Goal: Obtain resource: Download file/media

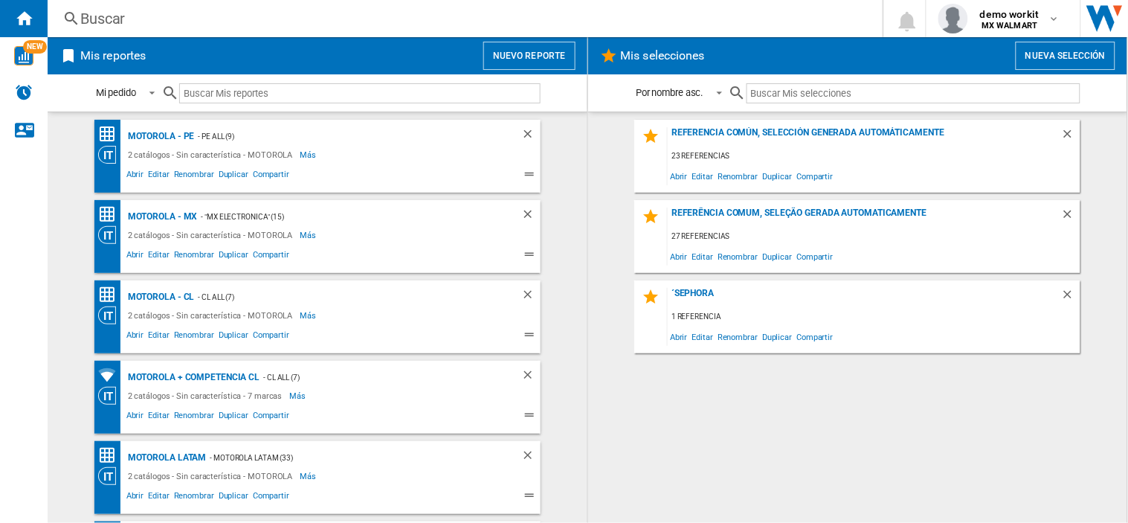
click at [529, 62] on button "Nuevo reporte" at bounding box center [529, 56] width 92 height 28
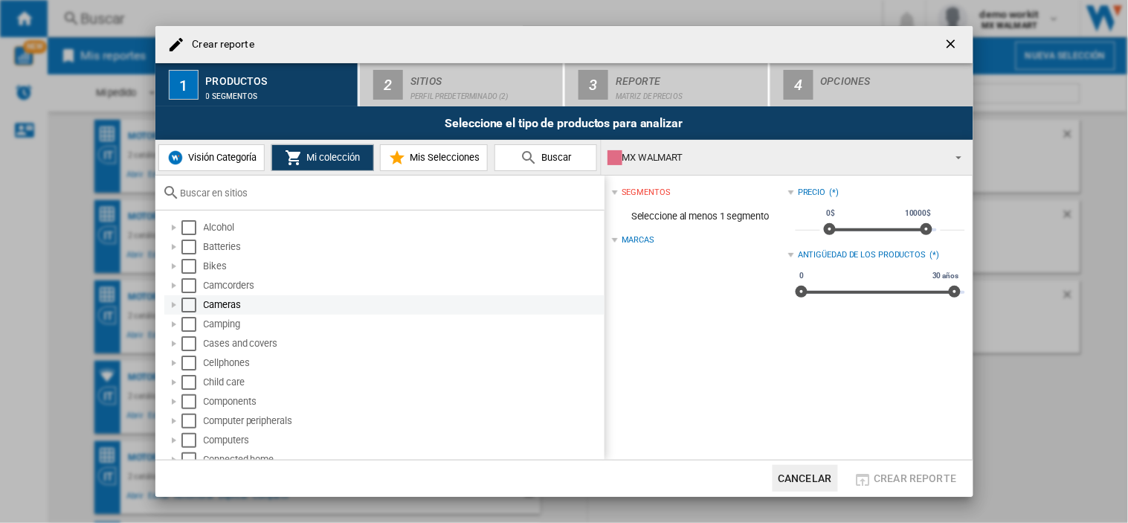
click at [205, 303] on div "Cameras" at bounding box center [403, 304] width 398 height 15
click at [195, 295] on div "Cameras" at bounding box center [384, 304] width 440 height 19
click at [192, 298] on div "Select" at bounding box center [188, 304] width 15 height 15
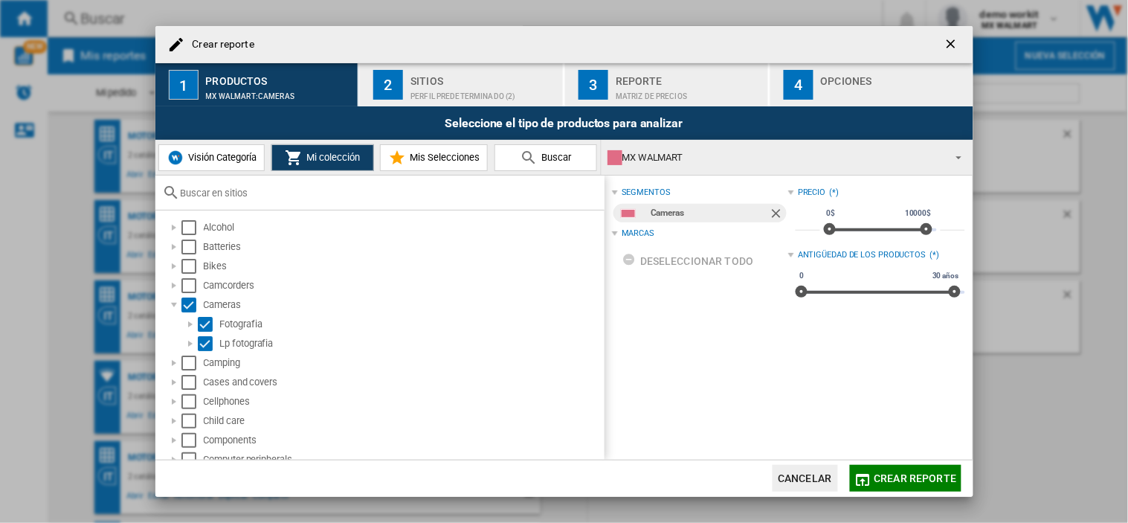
click at [433, 100] on div "Perfil predeterminado (2)" at bounding box center [483, 93] width 146 height 16
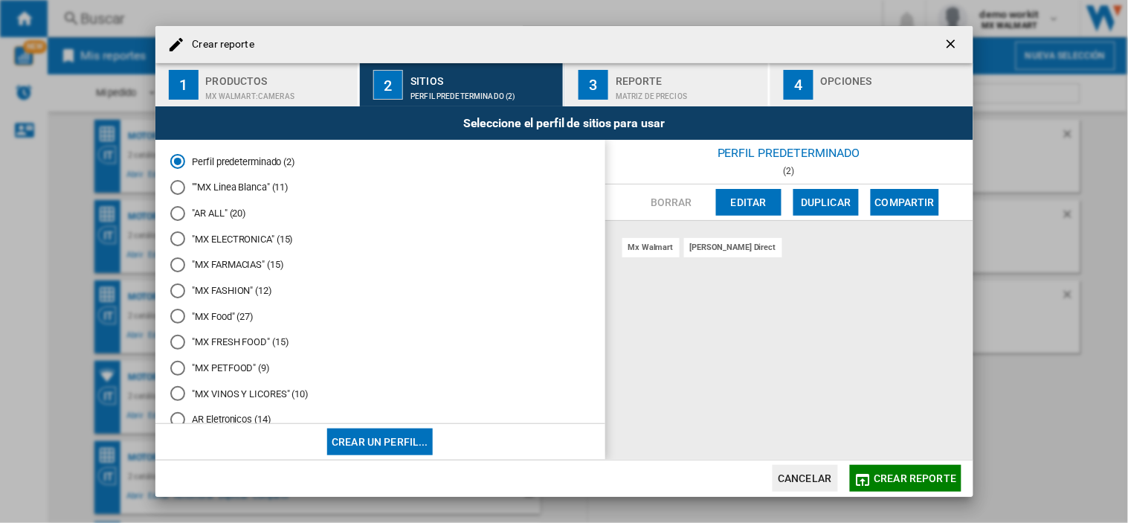
click at [756, 198] on button "Editar" at bounding box center [748, 202] width 65 height 27
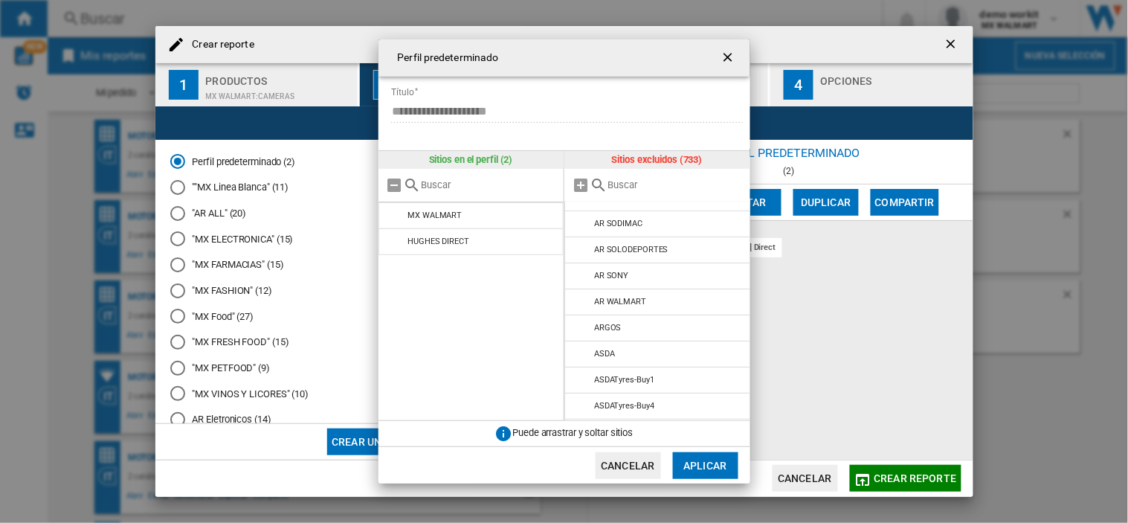
scroll to position [1487, 0]
click at [732, 54] on ng-md-icon "getI18NText('BUTTONS.CLOSE_DIALOG')" at bounding box center [729, 59] width 18 height 18
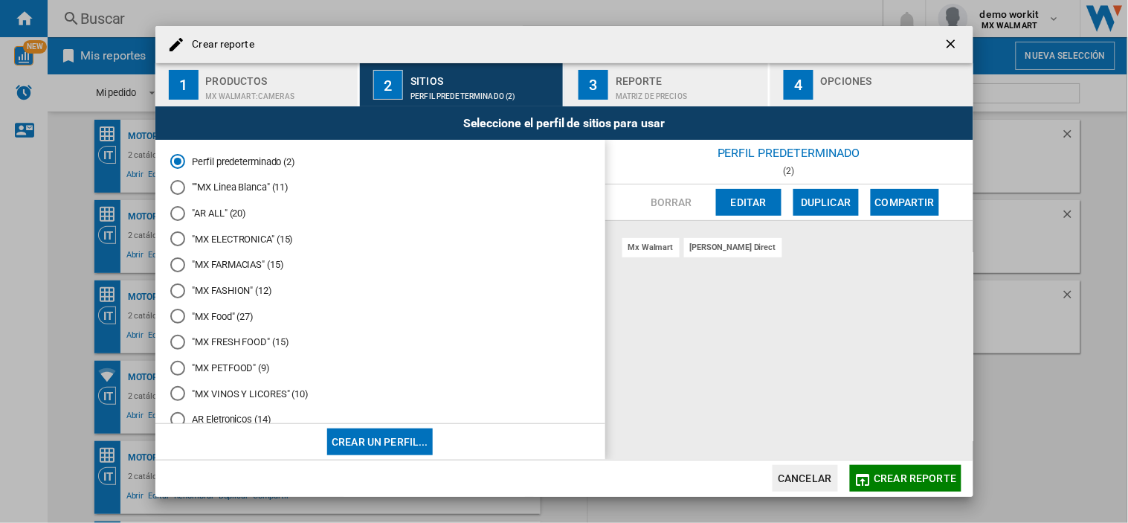
click at [953, 43] on ng-md-icon "getI18NText('BUTTONS.CLOSE_DIALOG')" at bounding box center [952, 45] width 18 height 18
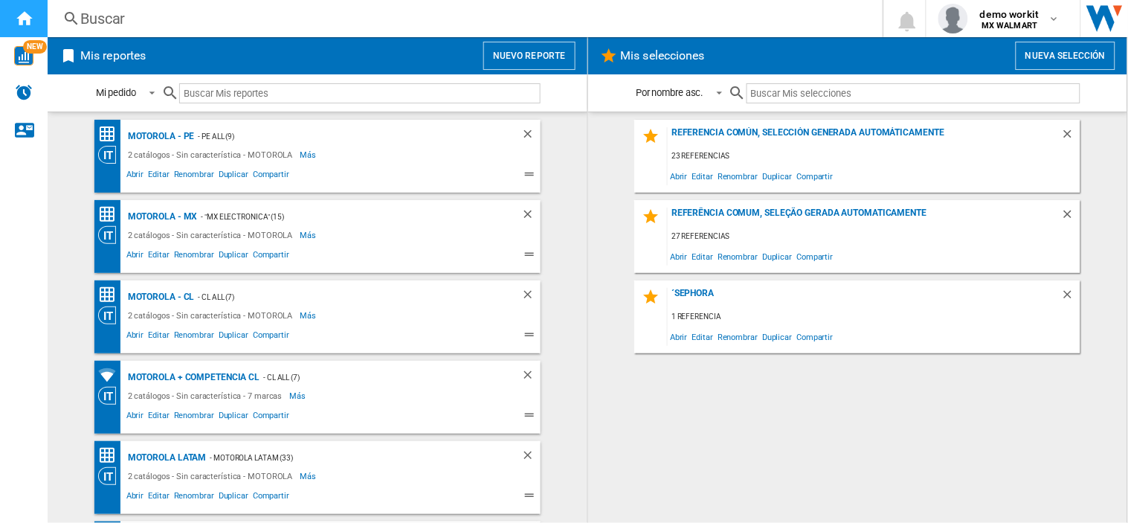
click at [27, 16] on ng-md-icon "Inicio" at bounding box center [24, 18] width 18 height 18
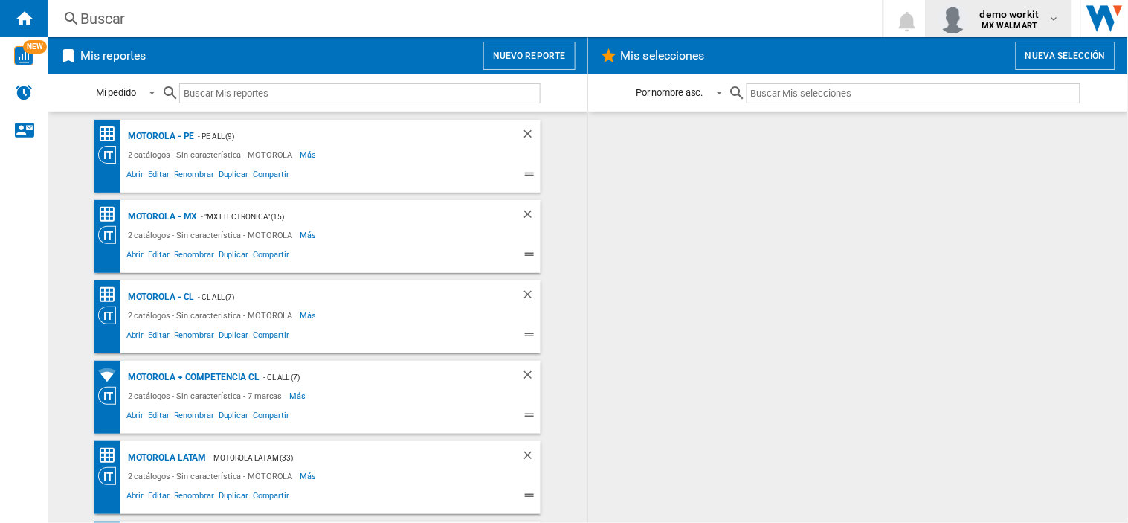
click at [1018, 16] on span "demo workit" at bounding box center [1009, 14] width 59 height 15
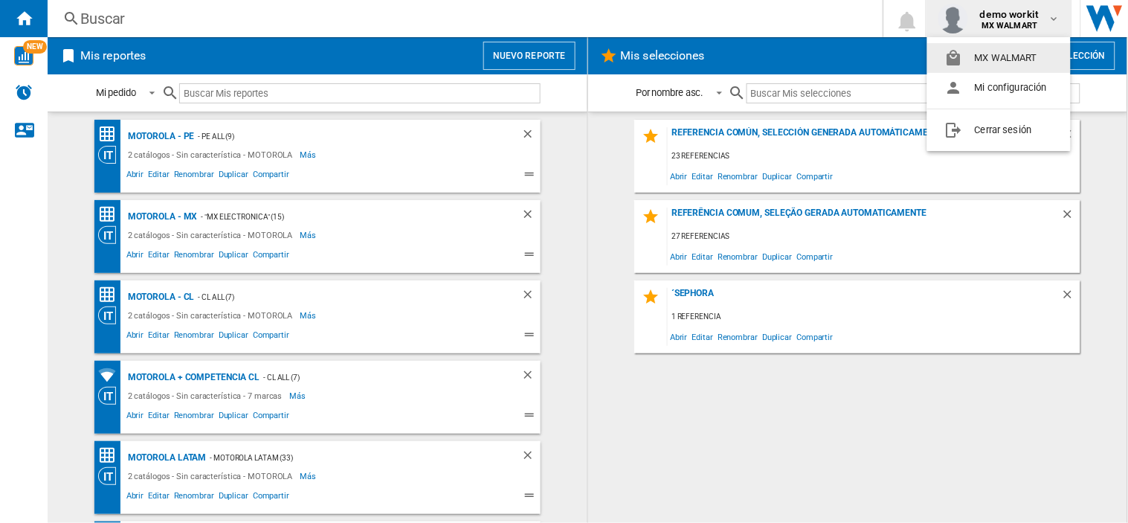
click at [514, 64] on md-backdrop at bounding box center [564, 261] width 1128 height 523
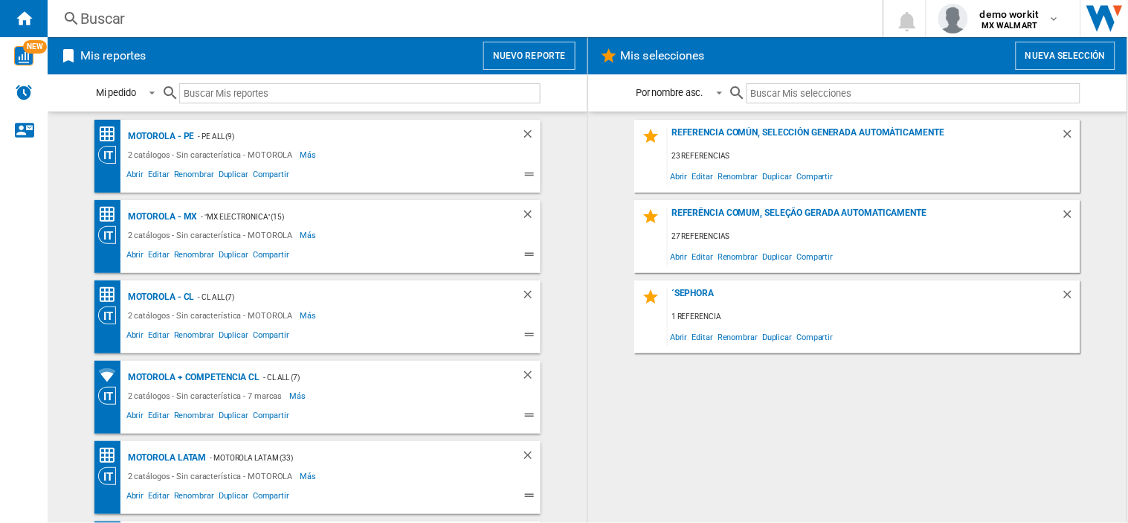
click at [531, 58] on button "Nuevo reporte" at bounding box center [529, 56] width 92 height 28
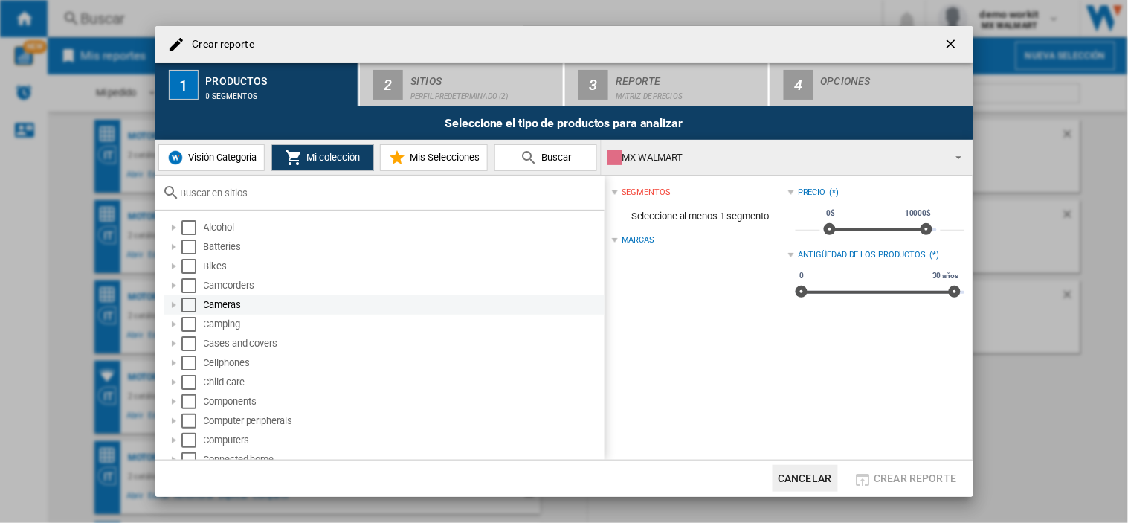
click at [191, 295] on div "Cameras" at bounding box center [384, 304] width 440 height 19
click at [188, 283] on div "Select" at bounding box center [188, 285] width 15 height 15
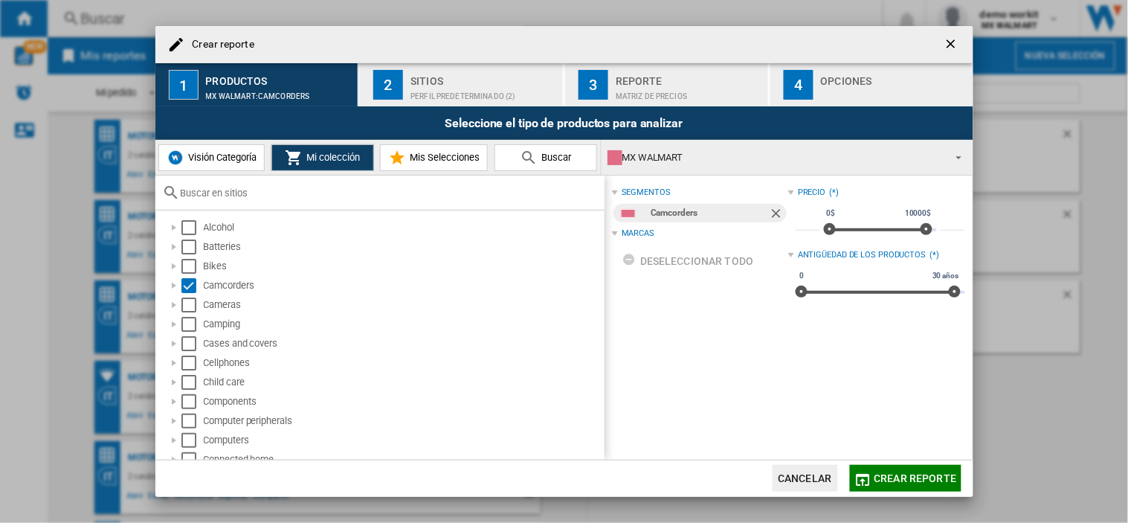
click at [444, 80] on div "Sitios" at bounding box center [483, 77] width 146 height 16
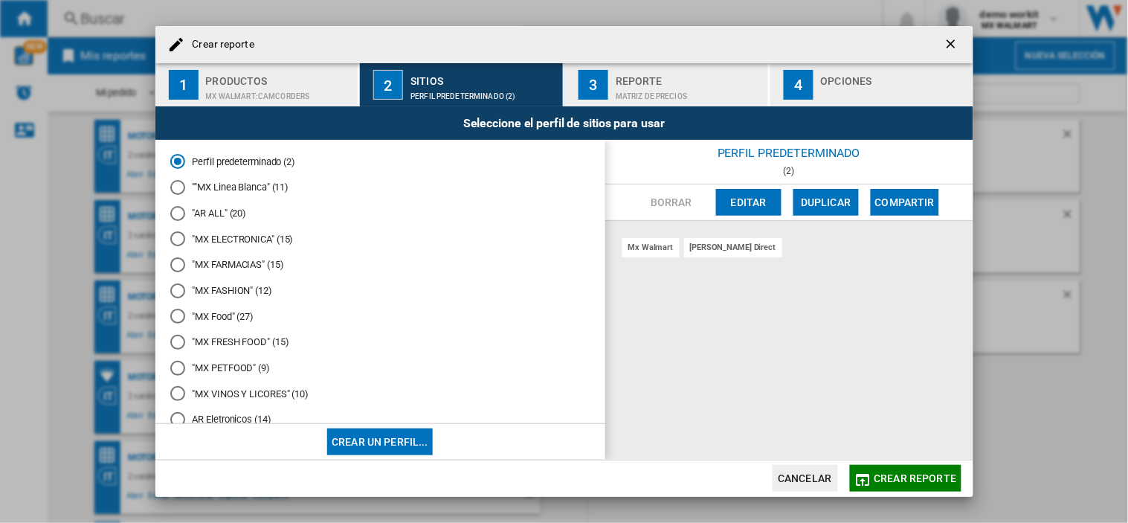
click at [761, 203] on button "Editar" at bounding box center [748, 202] width 65 height 27
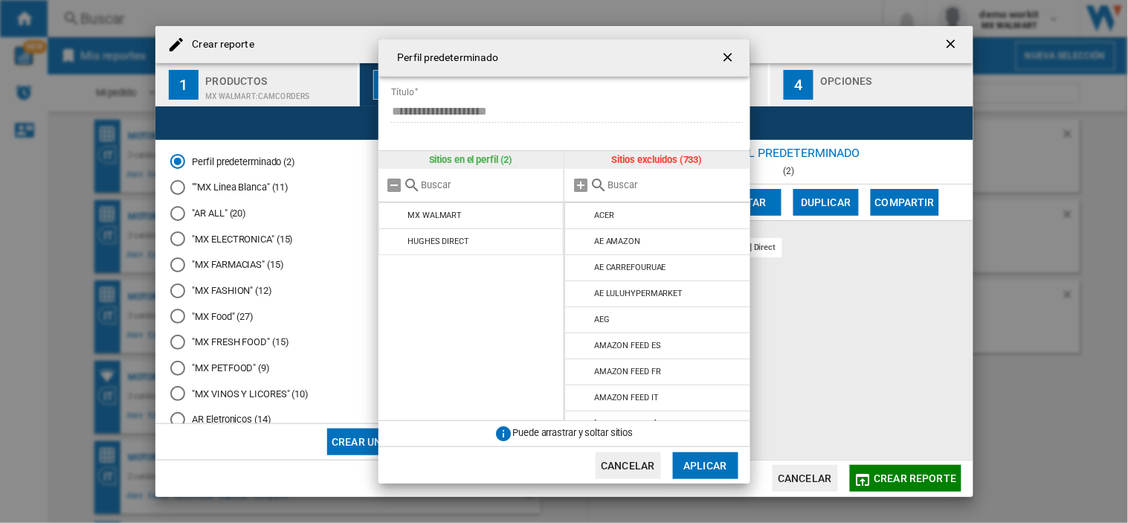
click at [734, 52] on ng-md-icon "getI18NText('BUTTONS.CLOSE_DIALOG')" at bounding box center [729, 59] width 18 height 18
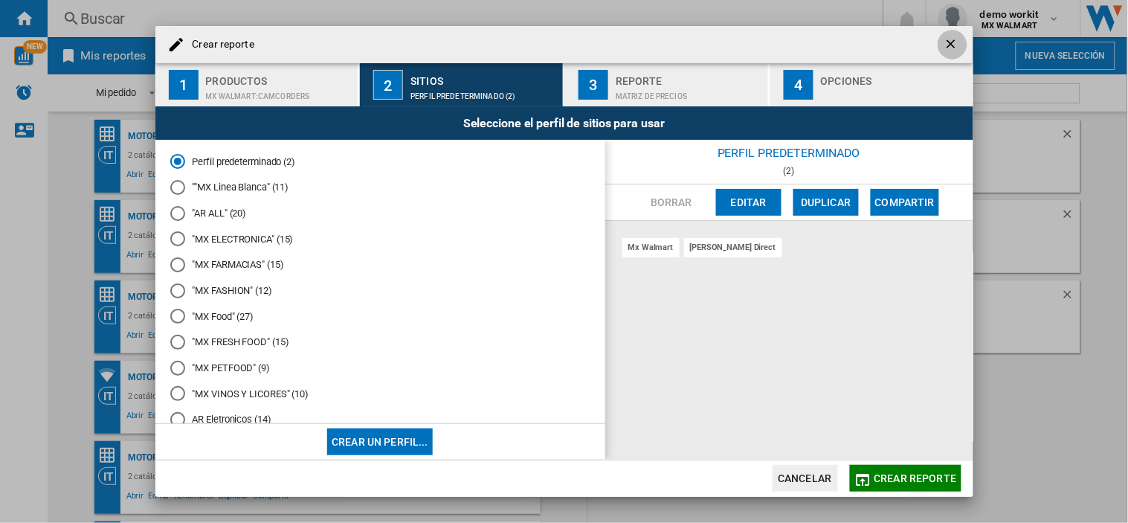
click at [937, 45] on button "button" at bounding box center [952, 45] width 30 height 30
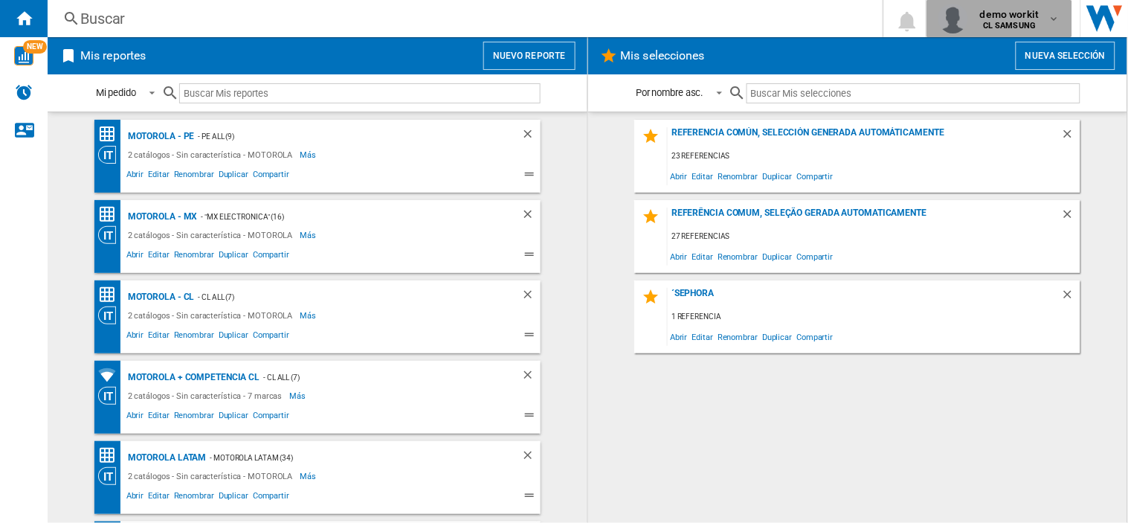
click at [1023, 26] on b "CL SAMSUNG" at bounding box center [1009, 26] width 53 height 10
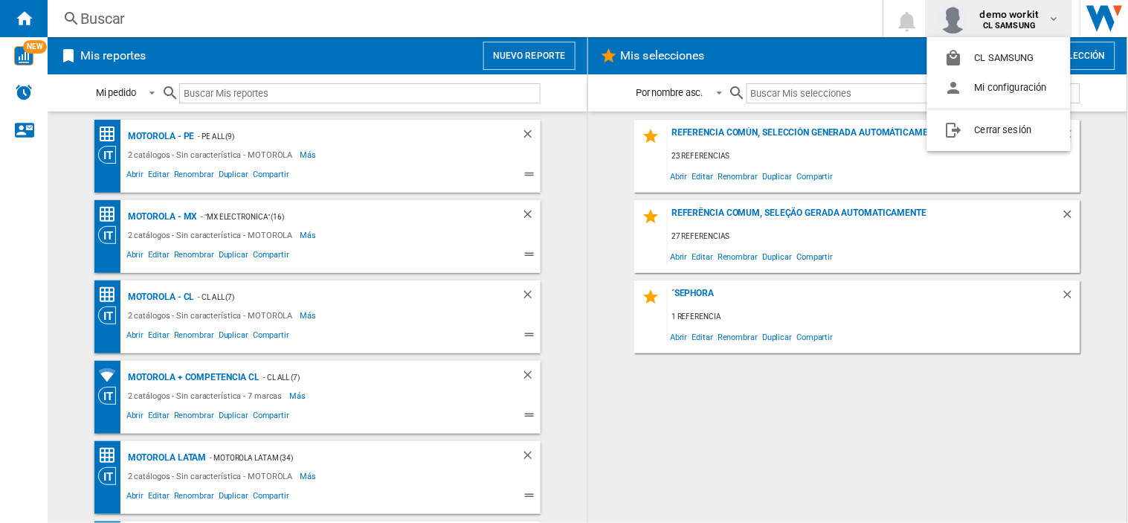
click at [513, 43] on md-backdrop at bounding box center [564, 261] width 1128 height 523
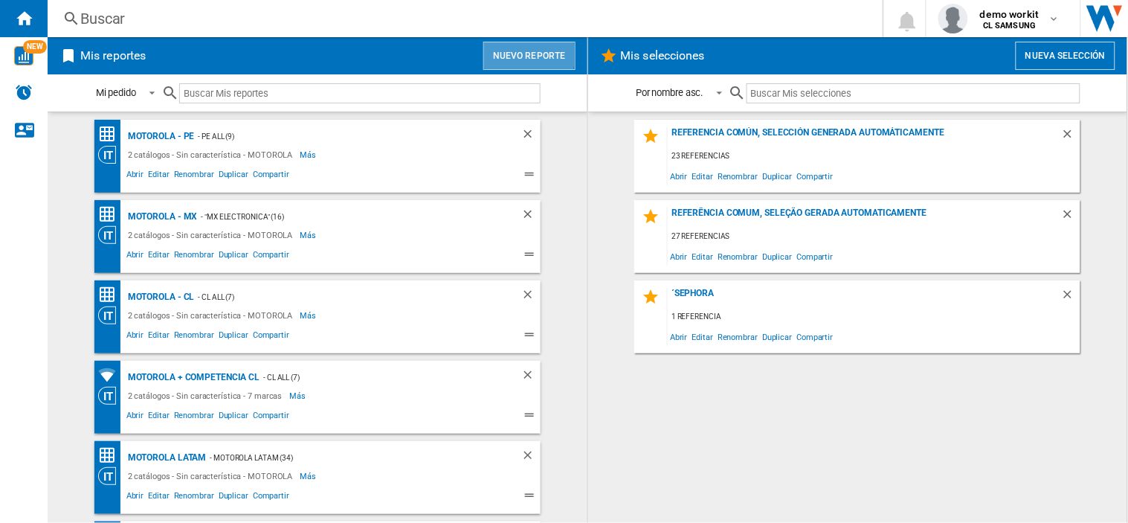
click at [517, 54] on button "Nuevo reporte" at bounding box center [529, 56] width 92 height 28
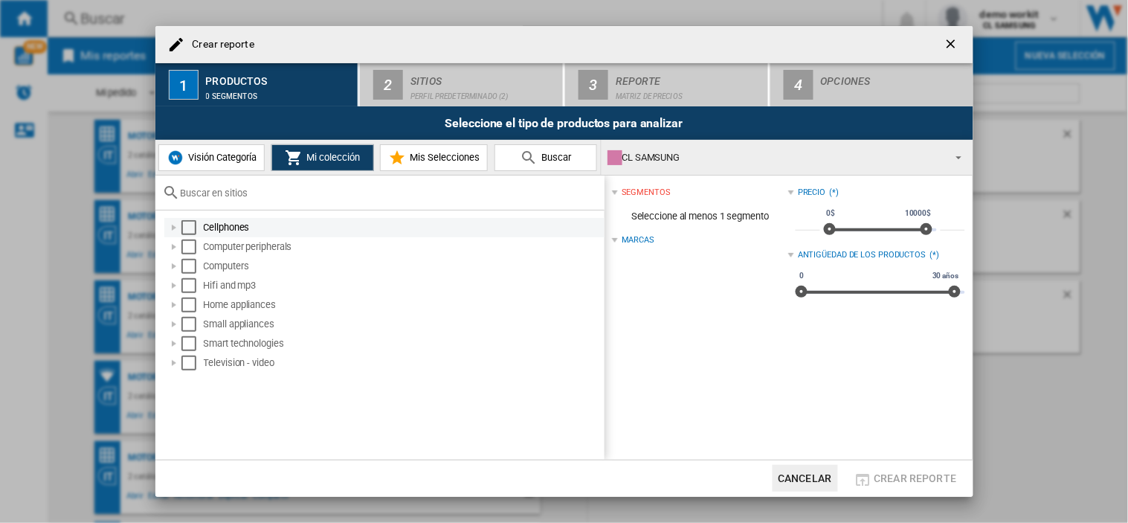
drag, startPoint x: 205, startPoint y: 233, endPoint x: 193, endPoint y: 231, distance: 12.0
click at [205, 233] on div "Cellphones" at bounding box center [403, 227] width 398 height 15
click at [169, 226] on div at bounding box center [174, 227] width 15 height 15
click at [182, 226] on div "Select" at bounding box center [188, 227] width 15 height 15
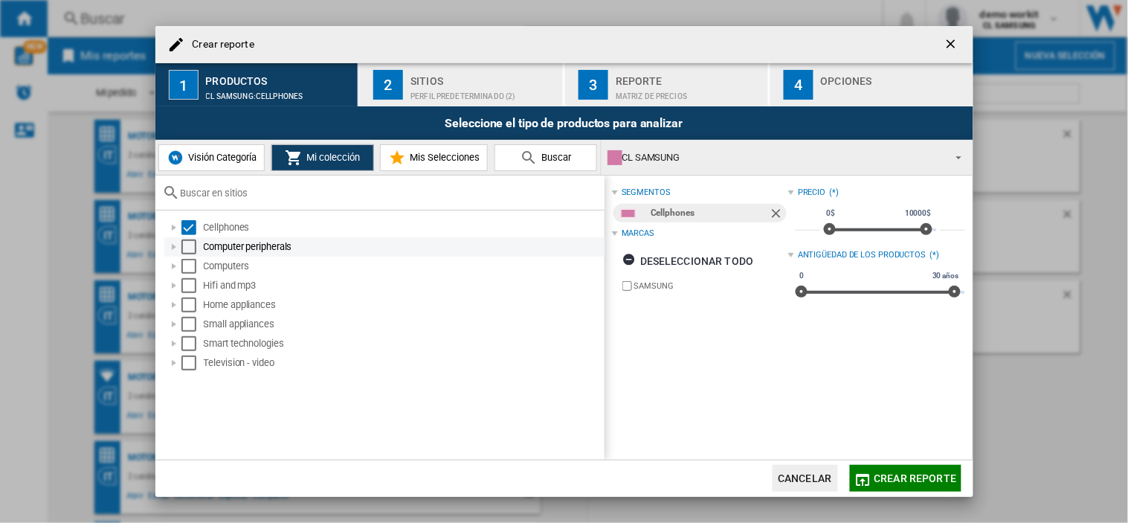
click at [181, 247] on div "Select" at bounding box center [188, 246] width 15 height 15
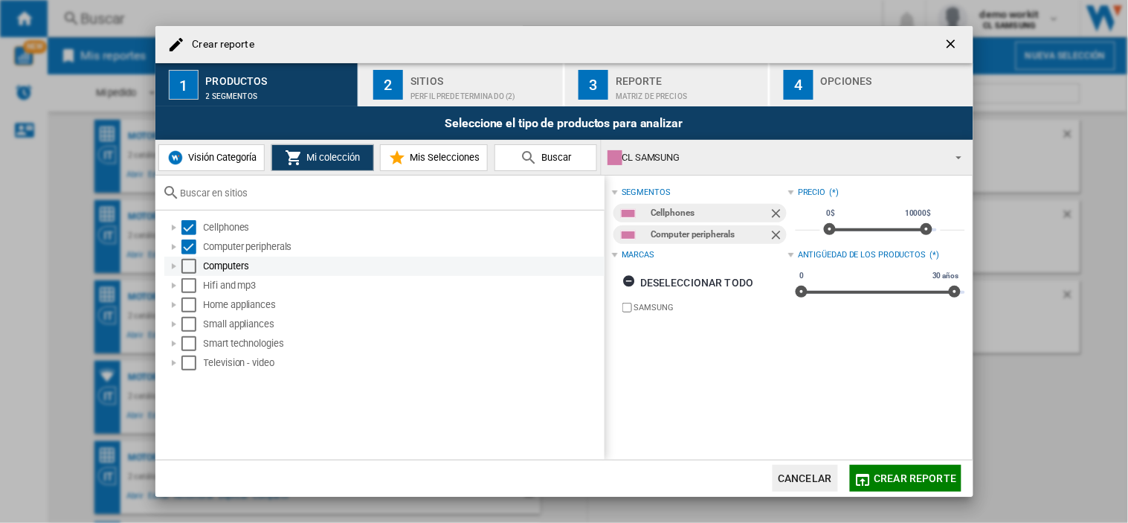
click at [184, 265] on div "Select" at bounding box center [188, 266] width 15 height 15
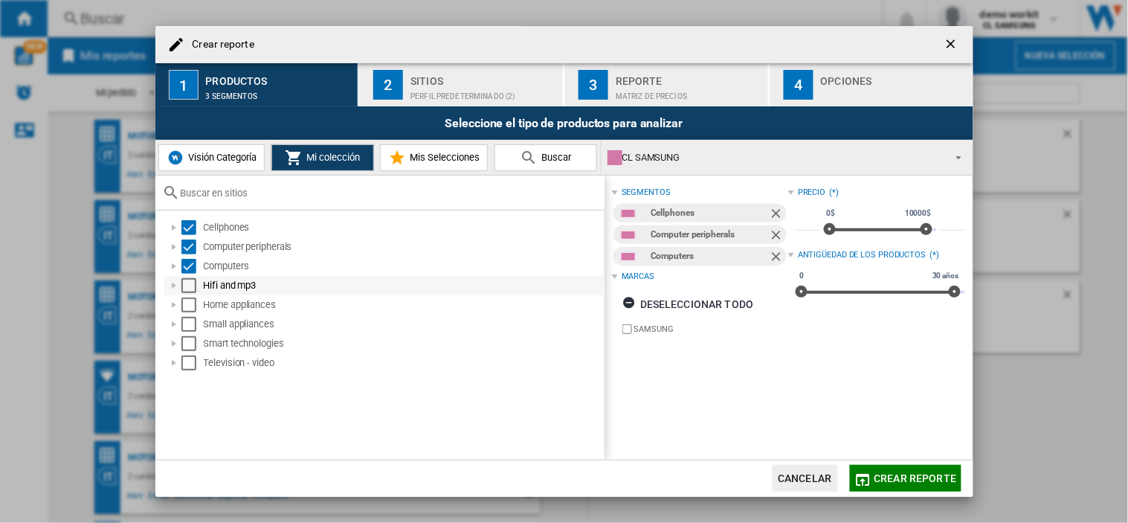
click at [187, 288] on div "Select" at bounding box center [188, 285] width 15 height 15
click at [190, 278] on div "Select" at bounding box center [188, 285] width 15 height 15
click at [190, 308] on div "Select" at bounding box center [188, 304] width 15 height 15
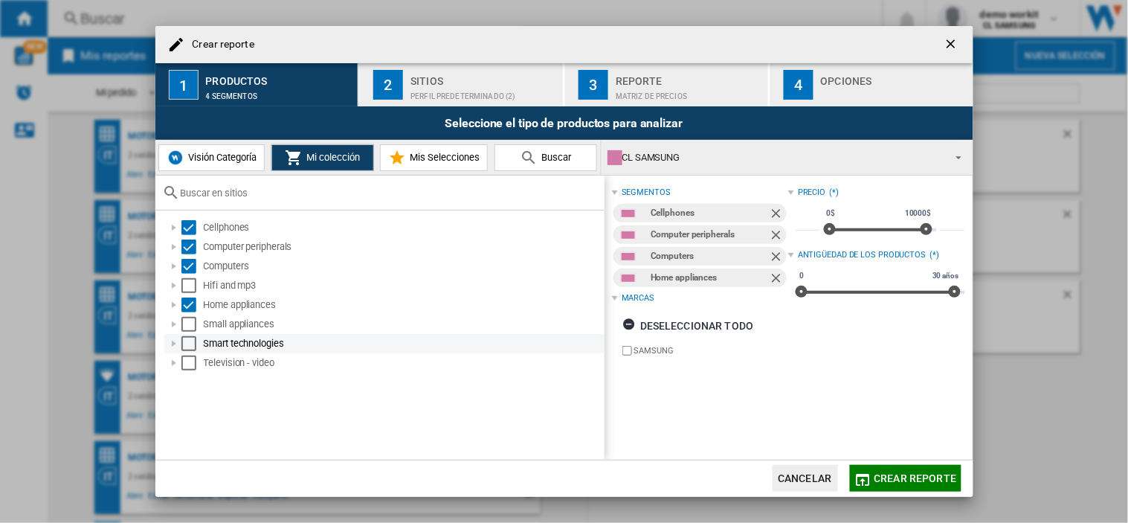
click at [183, 343] on div "Select" at bounding box center [188, 343] width 15 height 15
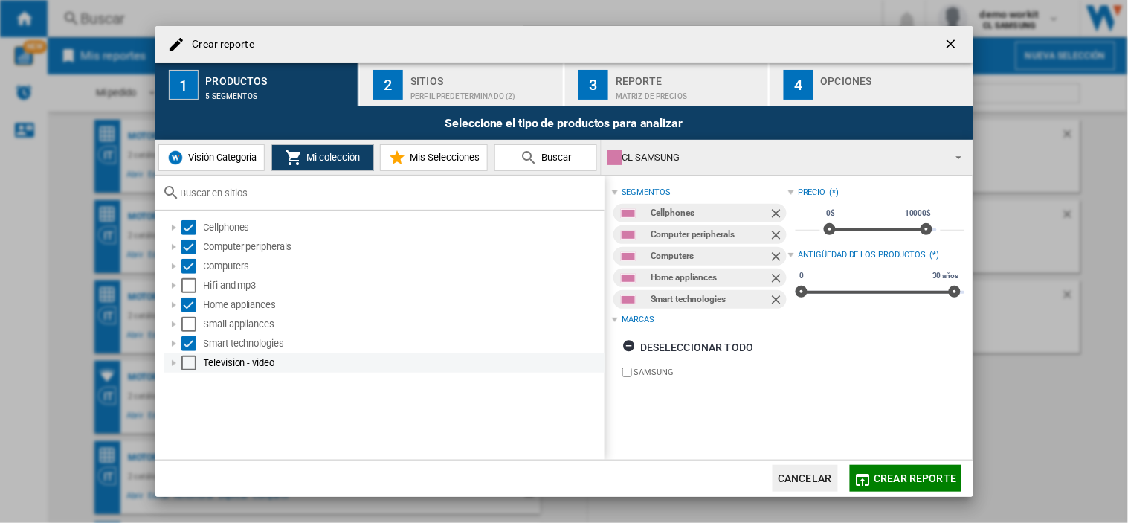
click at [184, 367] on div "Select" at bounding box center [188, 362] width 15 height 15
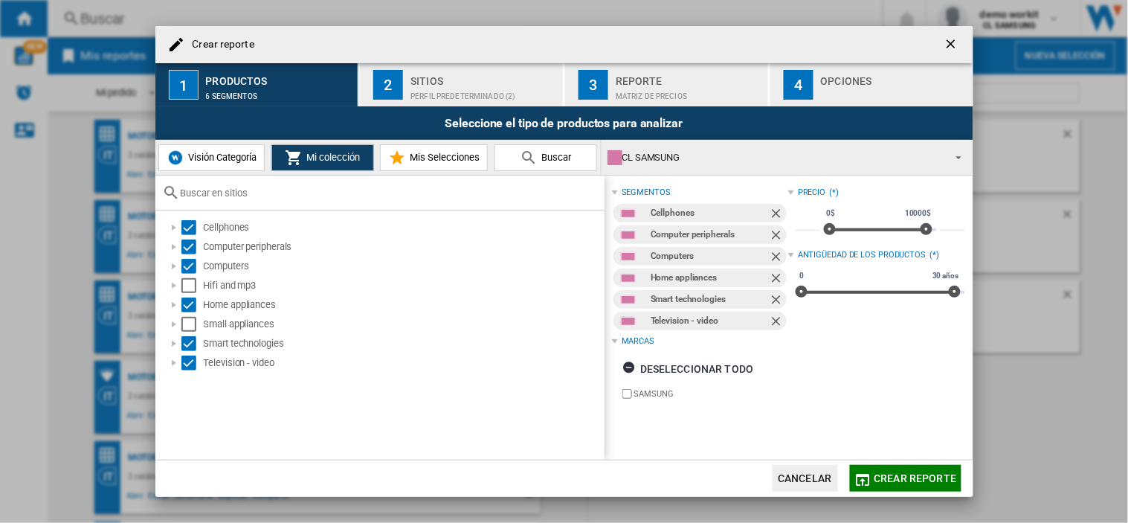
click at [439, 85] on div "Perfil predeterminado (2)" at bounding box center [483, 93] width 146 height 16
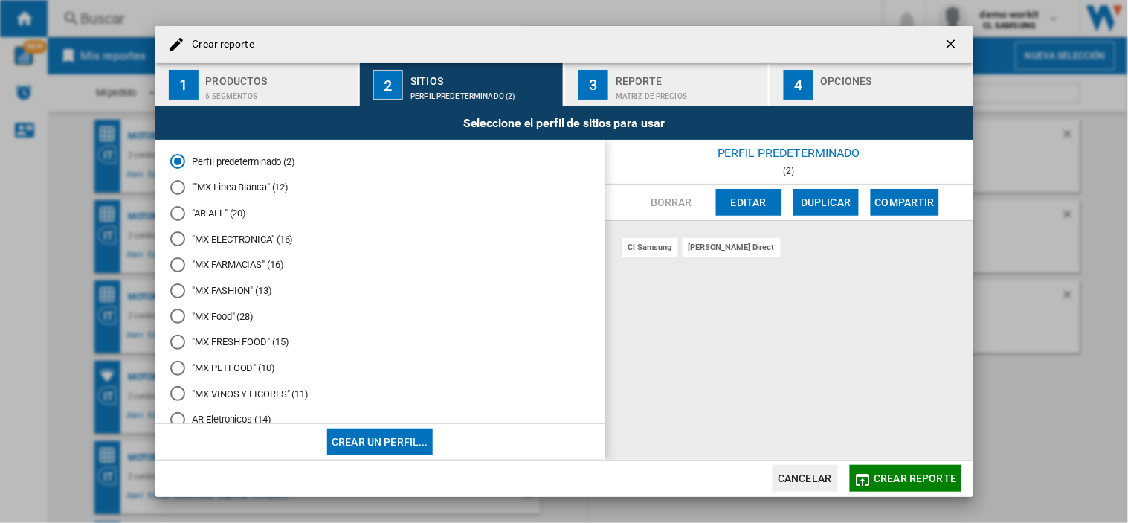
click at [751, 193] on button "Editar" at bounding box center [748, 202] width 65 height 27
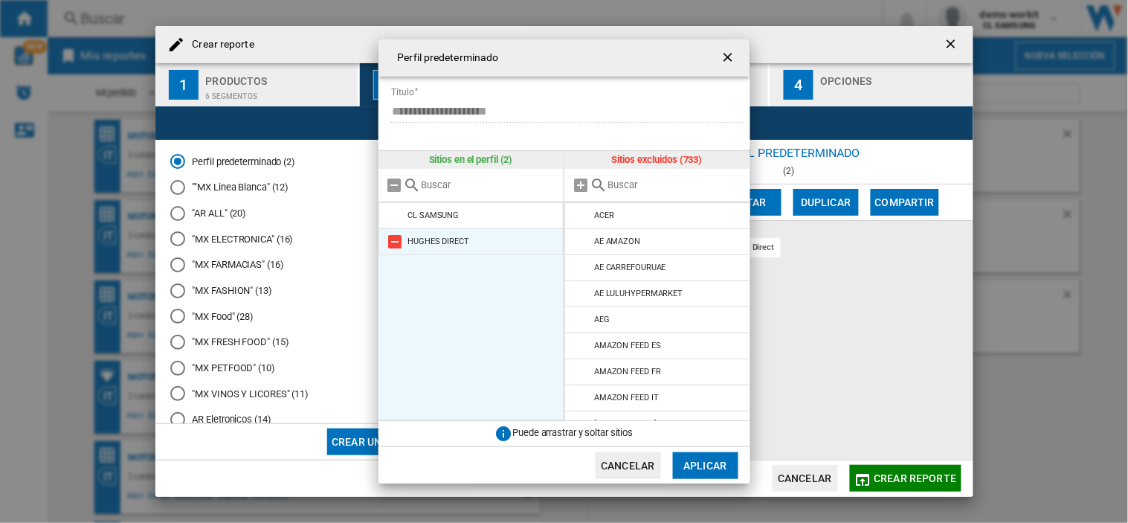
click at [391, 246] on md-icon at bounding box center [396, 242] width 18 height 18
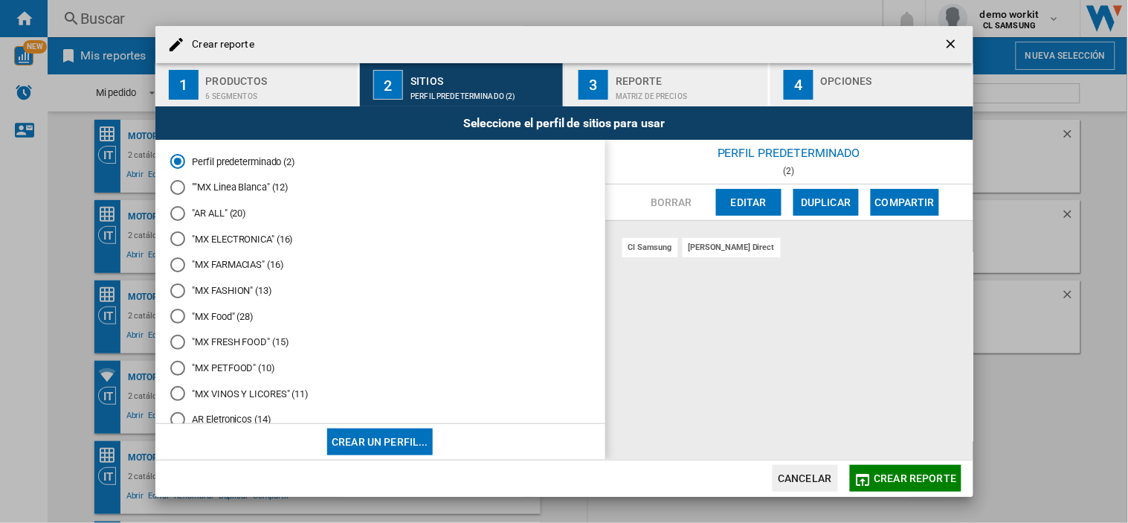
click at [738, 195] on button "Editar" at bounding box center [748, 202] width 65 height 27
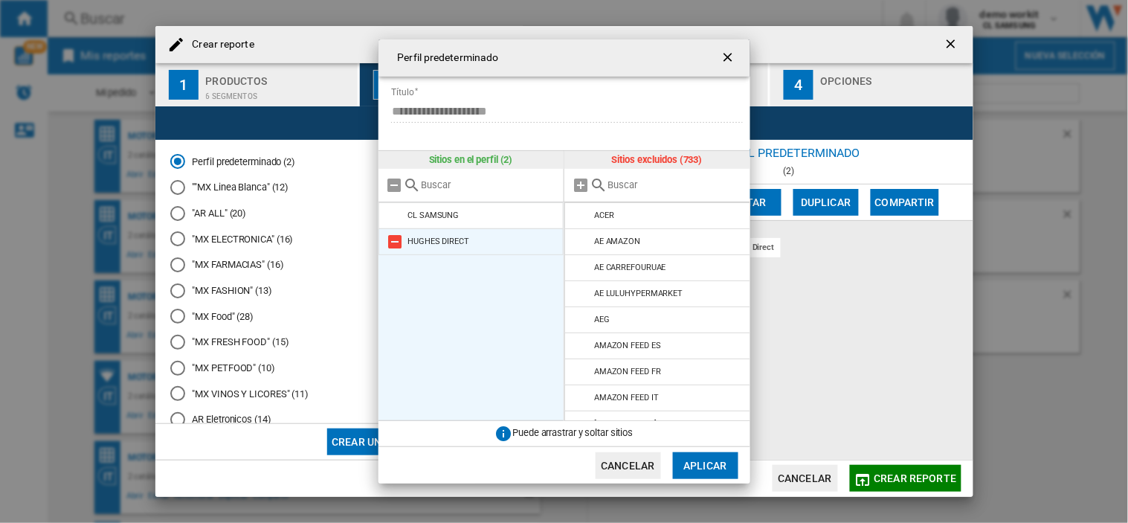
click at [395, 242] on md-icon "{{::title}} {{::getI18NText('BUTTONS.CANCEL')}} ..." at bounding box center [396, 242] width 18 height 18
click at [666, 183] on input "{{::title}} {{::getI18NText('BUTTONS.CANCEL')}} ..." at bounding box center [674, 184] width 135 height 11
paste input "CL SAMSUNG"
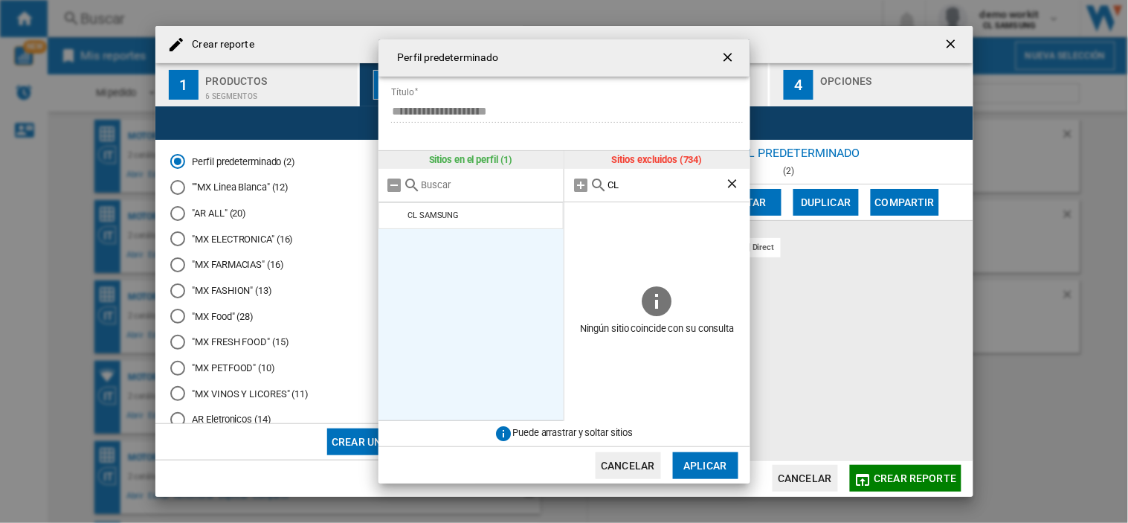
type input "C"
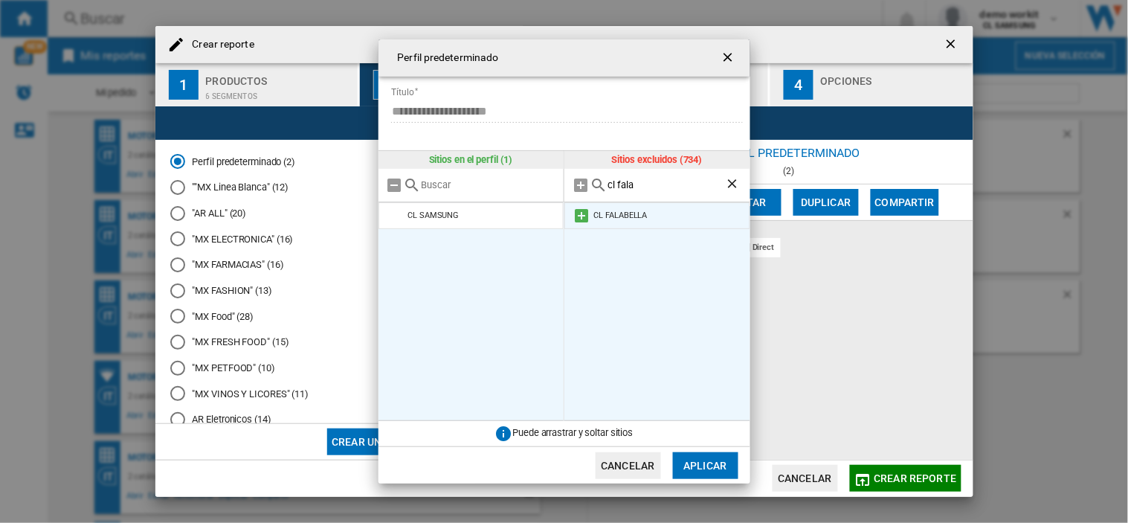
click at [584, 217] on md-icon "{{::title}} {{::getI18NText('BUTTONS.CANCEL')}} ..." at bounding box center [581, 216] width 18 height 18
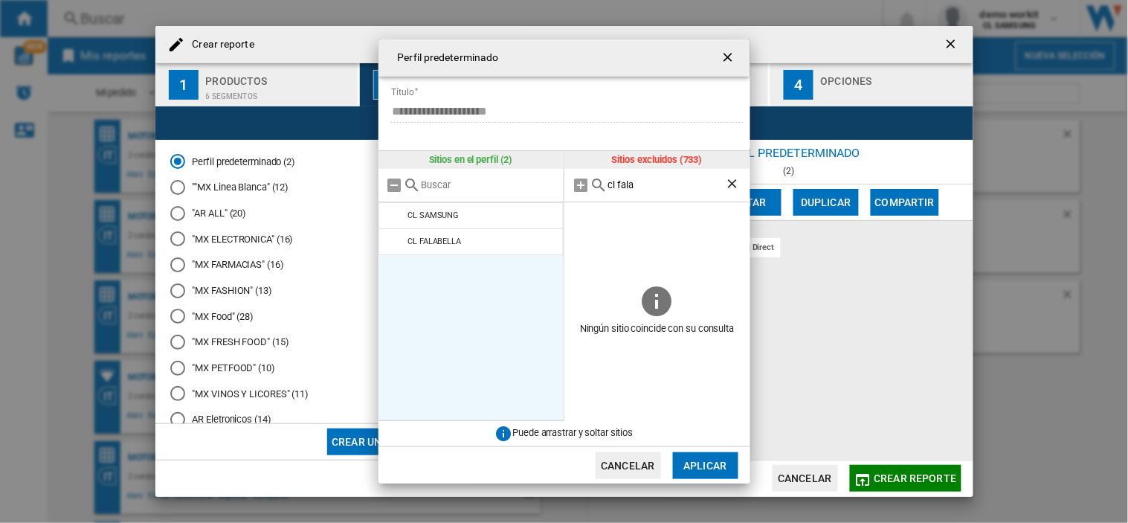
drag, startPoint x: 648, startPoint y: 179, endPoint x: 534, endPoint y: 190, distance: 115.0
click at [534, 190] on div "Sitios en el perfil (2) CL SAMSUNG CL [PERSON_NAME] Sitios excluidos (733) cl f…" at bounding box center [564, 286] width 372 height 271
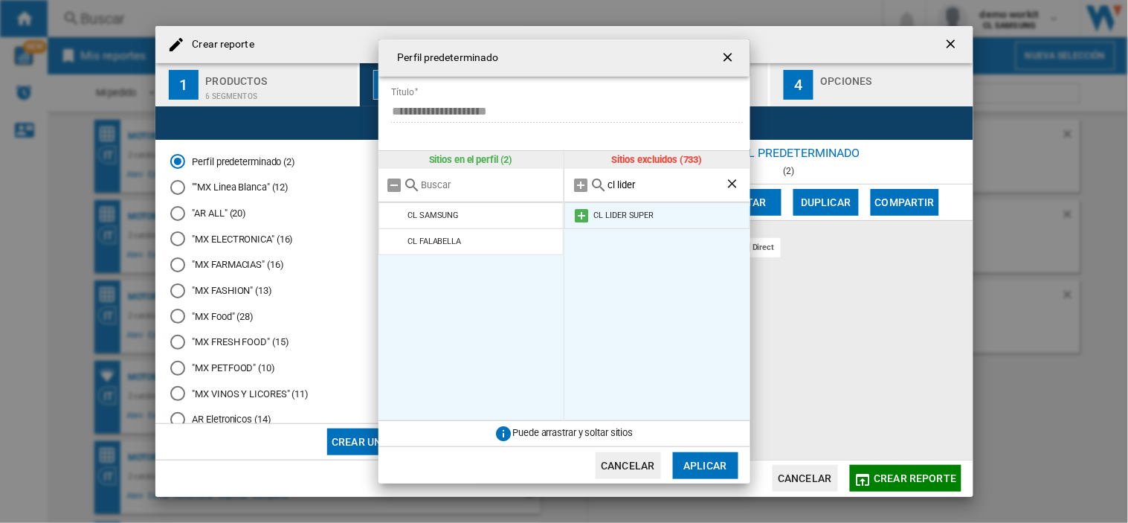
click at [578, 219] on md-icon "{{::title}} {{::getI18NText('BUTTONS.CANCEL')}} ..." at bounding box center [581, 216] width 18 height 18
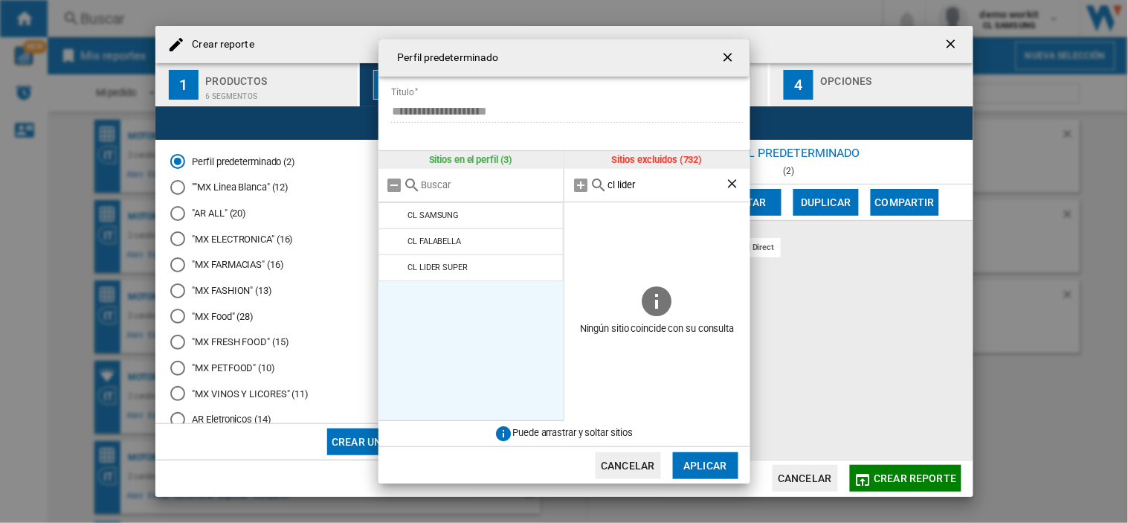
drag, startPoint x: 658, startPoint y: 186, endPoint x: 523, endPoint y: 180, distance: 135.4
click at [500, 187] on div "Sitios en el perfil (3) CL SAMSUNG CL [PERSON_NAME] CL LIDER SUPER Sitios exclu…" at bounding box center [564, 286] width 372 height 271
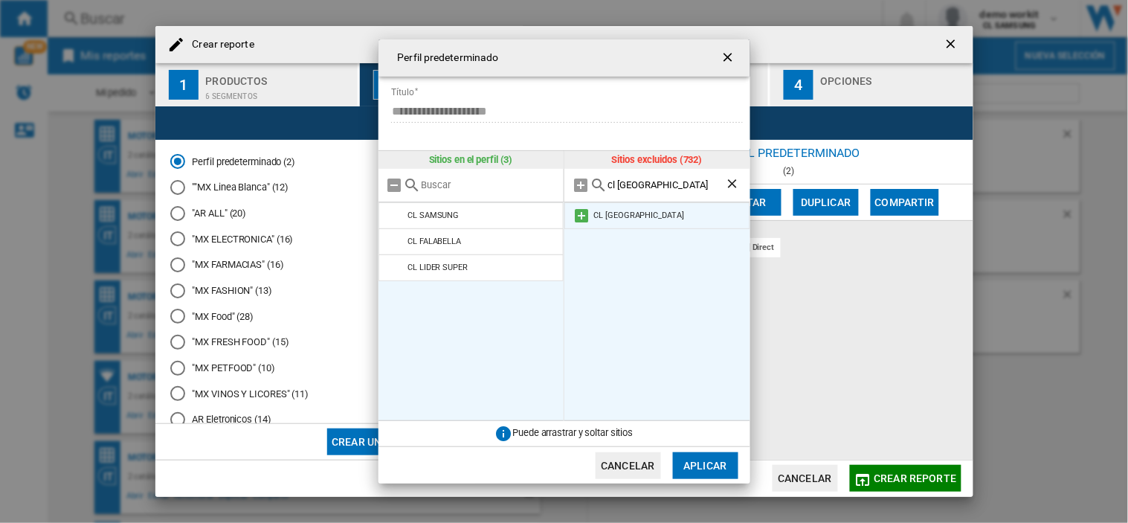
click at [578, 213] on md-icon "{{::title}} {{::getI18NText('BUTTONS.CANCEL')}} ..." at bounding box center [581, 216] width 18 height 18
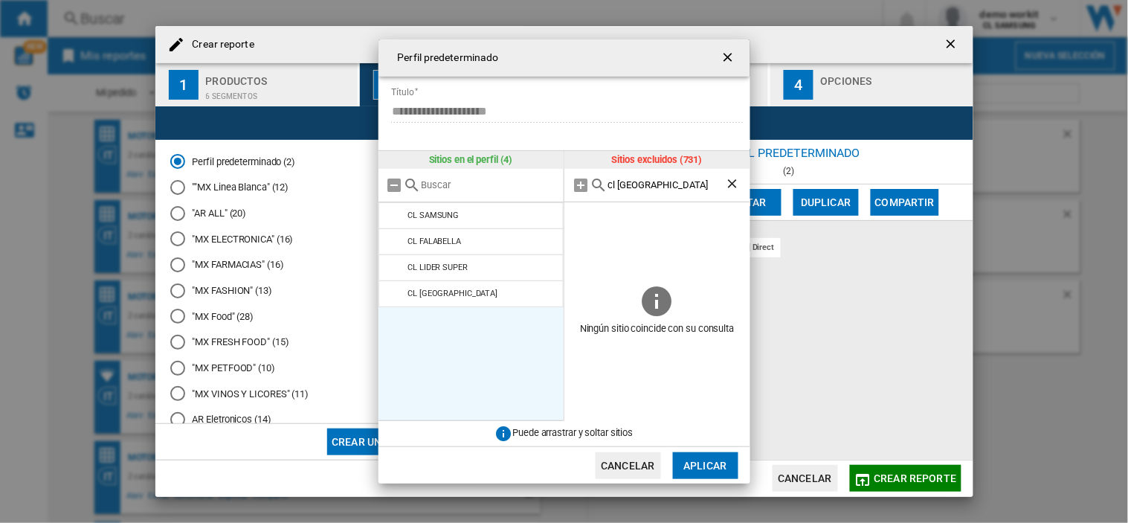
drag, startPoint x: 548, startPoint y: 194, endPoint x: 432, endPoint y: 196, distance: 116.0
click at [402, 199] on div "Sitios en el perfil (4) CL SAMSUNG CL [PERSON_NAME] CL LIDER SUPER CL [GEOGRAPH…" at bounding box center [564, 286] width 372 height 271
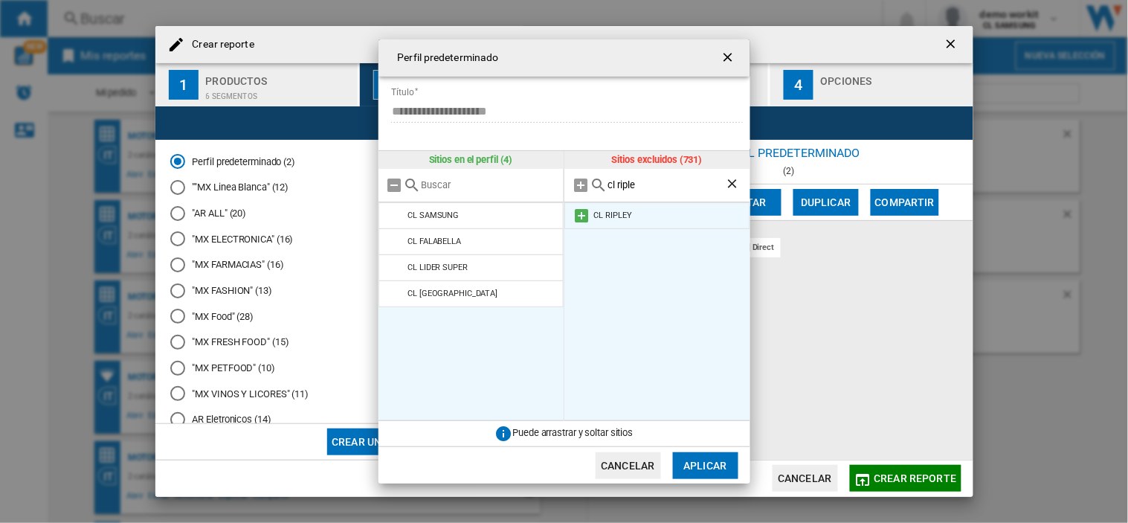
type input "cl riple"
click at [580, 213] on md-icon "{{::title}} {{::getI18NText('BUTTONS.CANCEL')}} ..." at bounding box center [581, 216] width 18 height 18
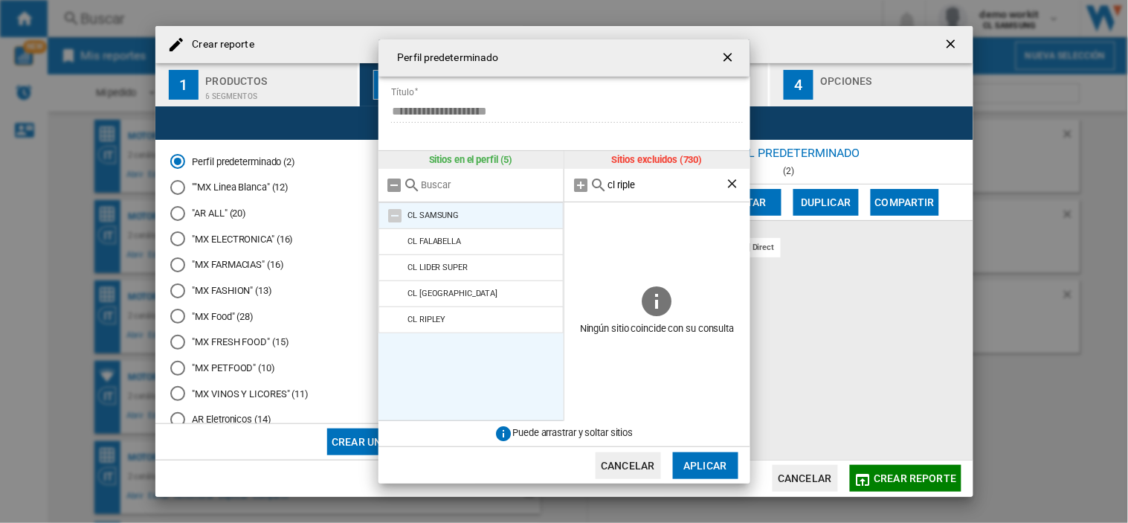
drag, startPoint x: 655, startPoint y: 189, endPoint x: 528, endPoint y: 201, distance: 127.7
click at [528, 202] on div "Sitios en el perfil (5) CL SAMSUNG CL [PERSON_NAME] CL LIDER SUPER CL [GEOGRAPH…" at bounding box center [564, 286] width 372 height 271
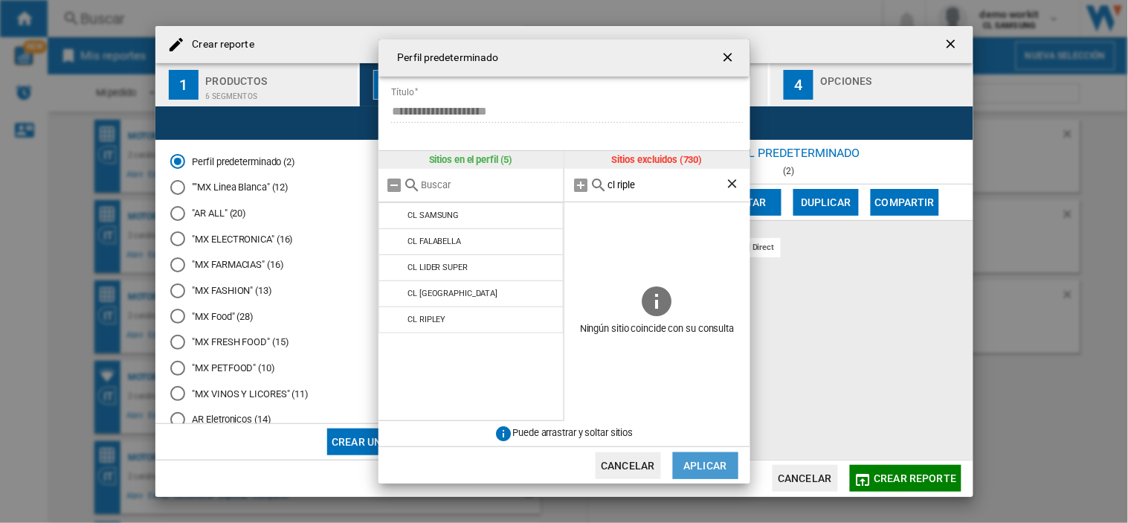
click at [696, 471] on button "Aplicar" at bounding box center [705, 465] width 65 height 27
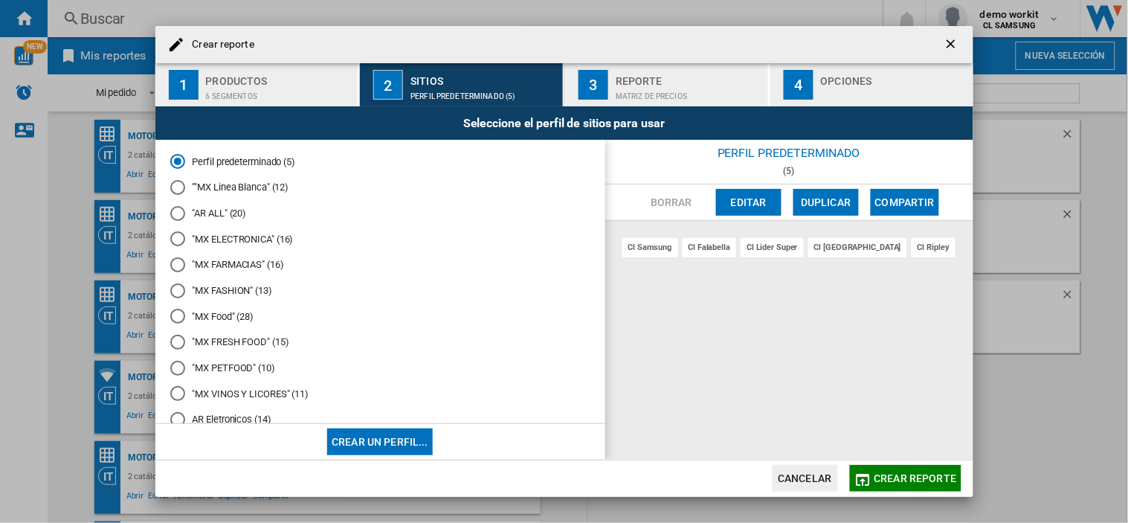
click at [924, 477] on span "Crear reporte" at bounding box center [915, 478] width 83 height 12
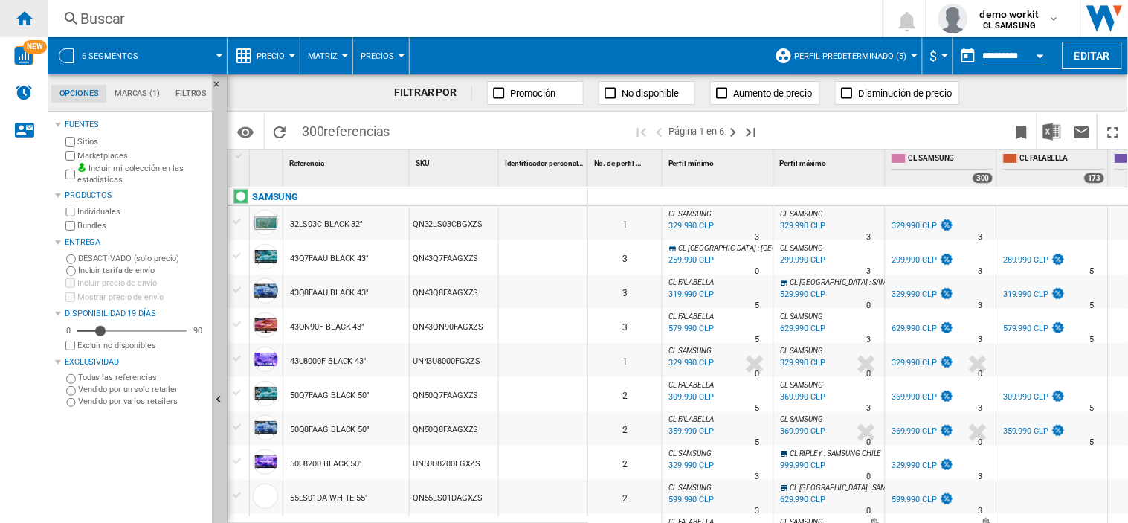
click at [23, 22] on ng-md-icon "Inicio" at bounding box center [24, 18] width 18 height 18
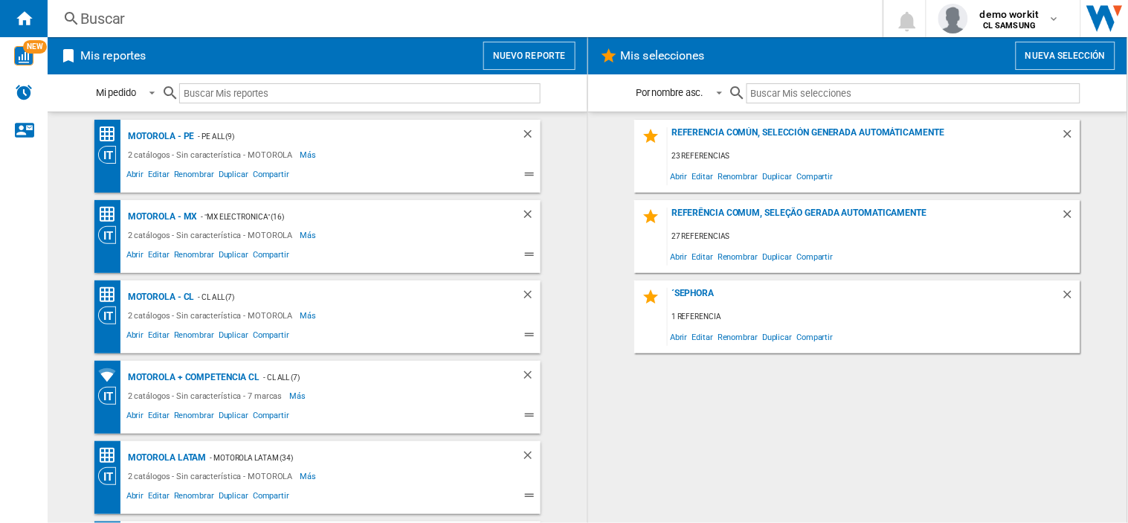
click at [502, 56] on button "Nuevo reporte" at bounding box center [529, 56] width 92 height 28
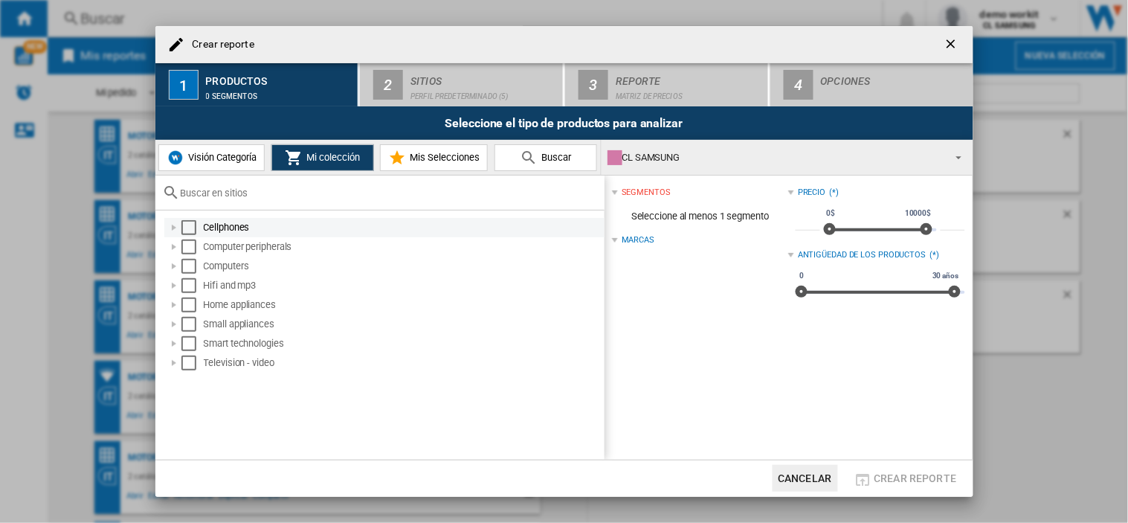
click at [175, 229] on div "Crear reporte ..." at bounding box center [174, 227] width 15 height 15
click at [183, 225] on div "Select" at bounding box center [188, 227] width 15 height 15
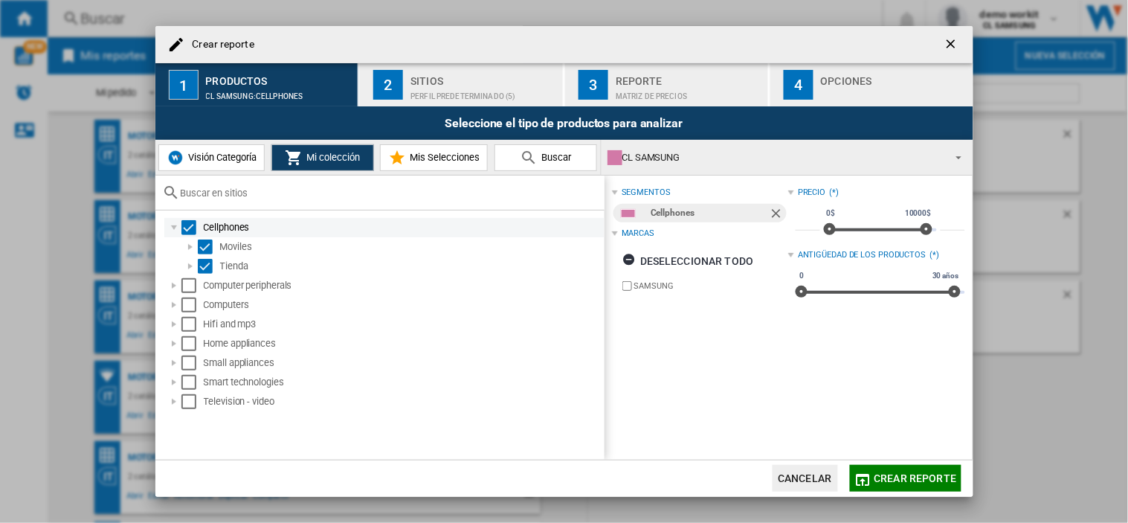
click at [172, 228] on div "Crear reporte ..." at bounding box center [174, 227] width 15 height 15
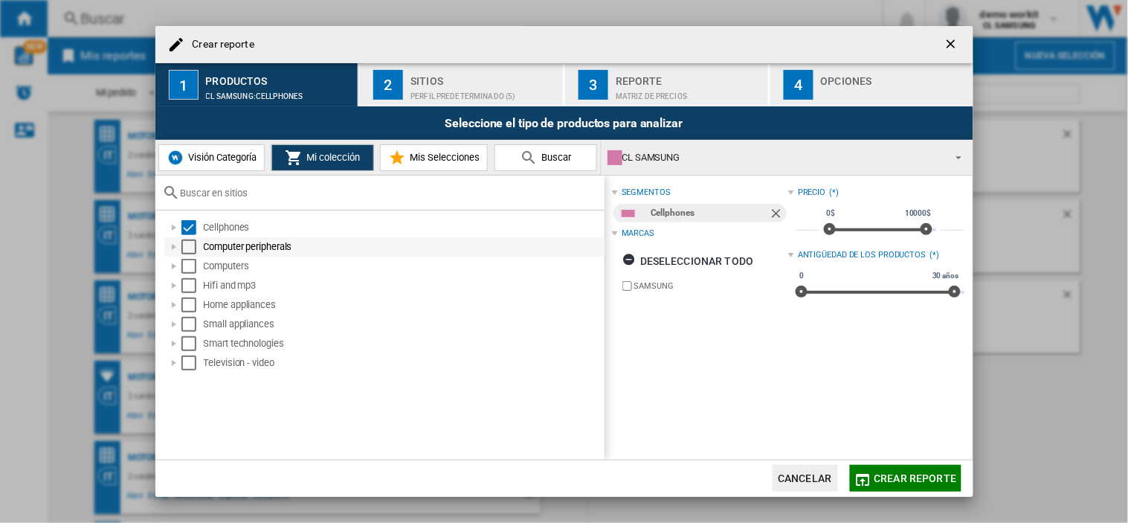
click at [179, 247] on div "Crear reporte ..." at bounding box center [174, 246] width 15 height 15
click at [172, 240] on div "Crear reporte ..." at bounding box center [174, 246] width 15 height 15
click at [181, 240] on div "Select" at bounding box center [188, 246] width 15 height 15
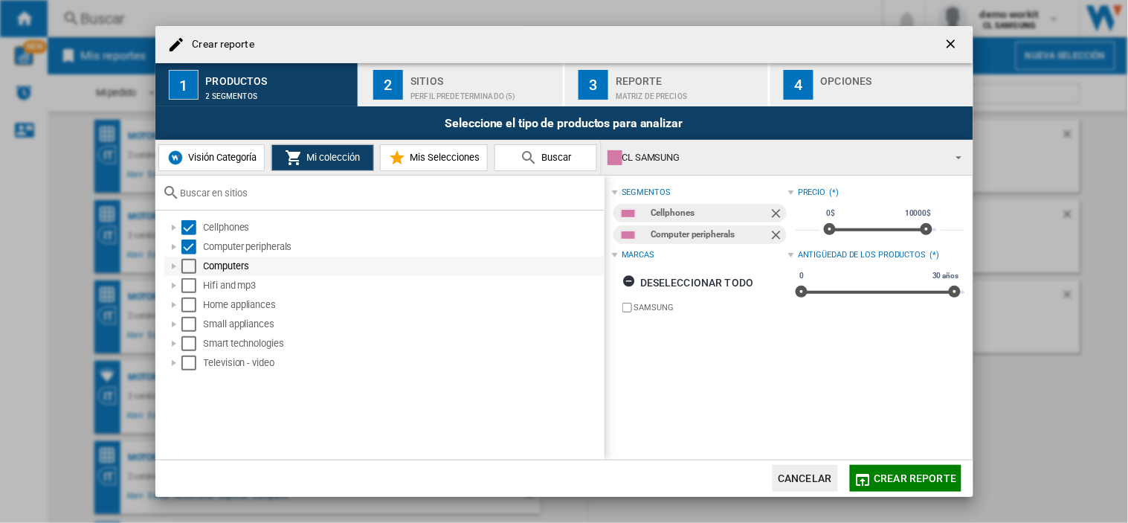
click at [189, 265] on div "Select" at bounding box center [188, 266] width 15 height 15
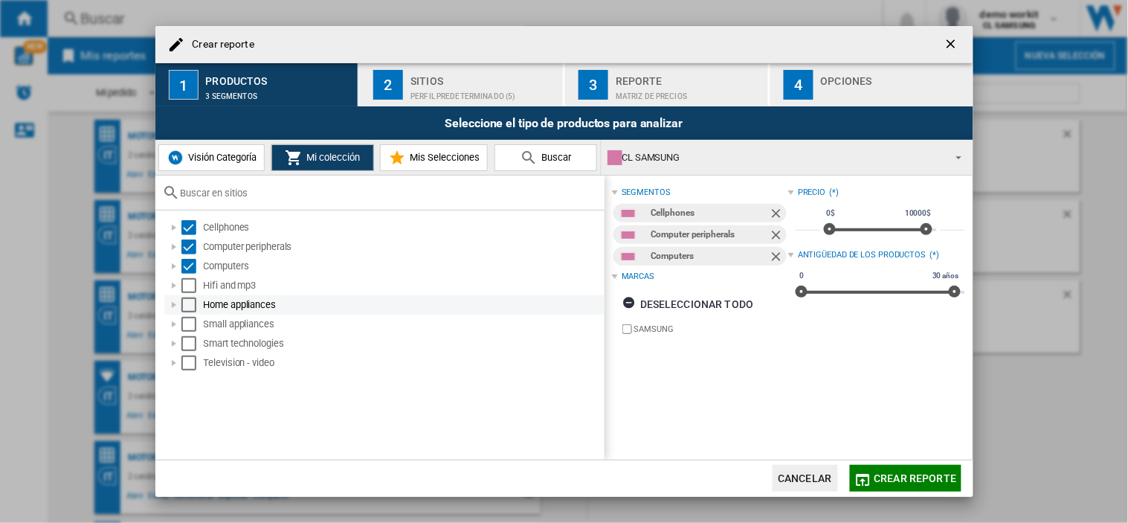
click at [190, 300] on div "Select" at bounding box center [188, 304] width 15 height 15
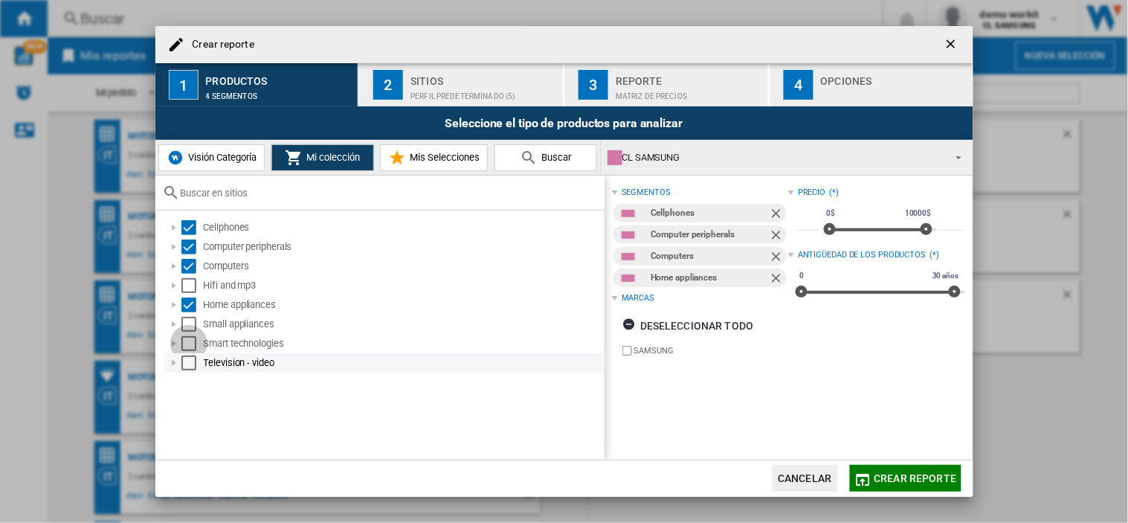
drag, startPoint x: 182, startPoint y: 340, endPoint x: 194, endPoint y: 361, distance: 24.0
click at [184, 340] on div "Select" at bounding box center [188, 343] width 15 height 15
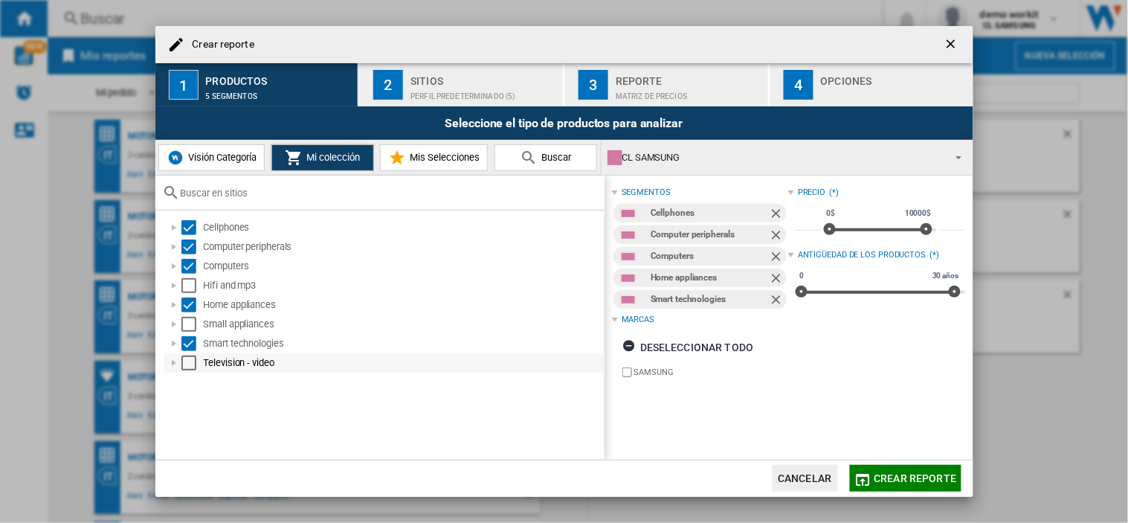
click at [194, 361] on div "Select" at bounding box center [188, 362] width 15 height 15
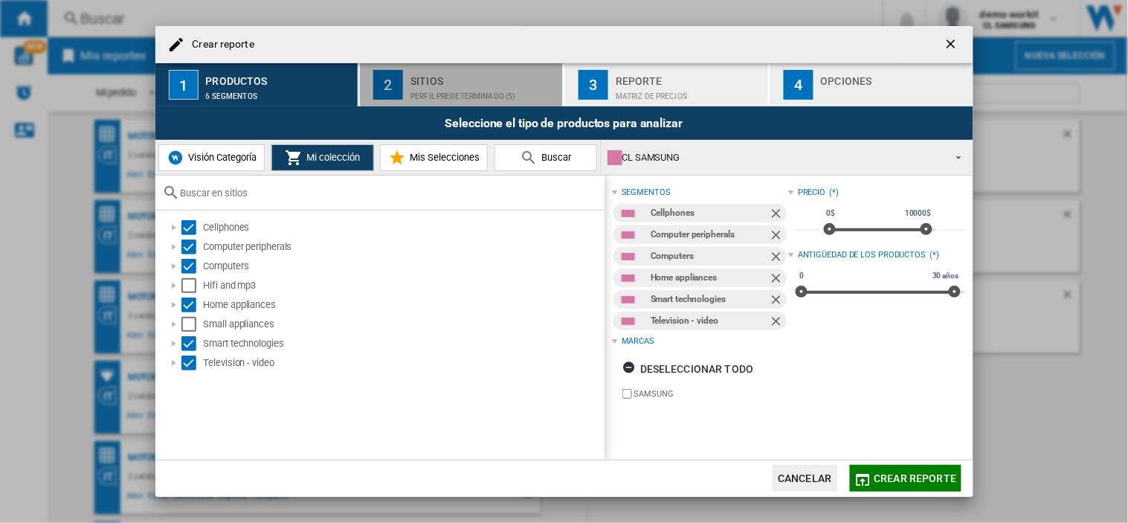
click at [451, 89] on div "Perfil predeterminado (5)" at bounding box center [483, 93] width 146 height 16
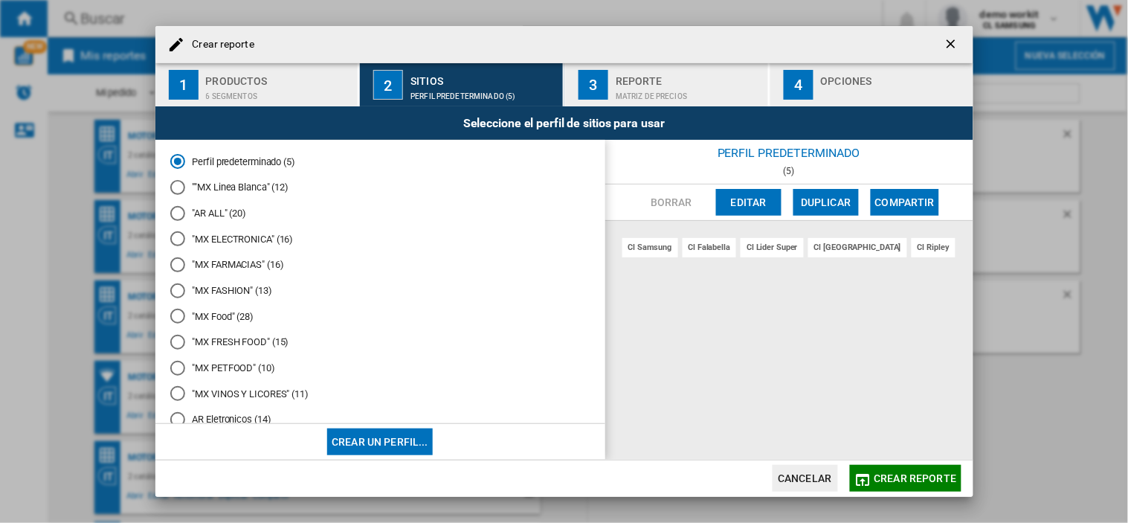
click at [659, 100] on div "Matriz de precios" at bounding box center [688, 93] width 146 height 16
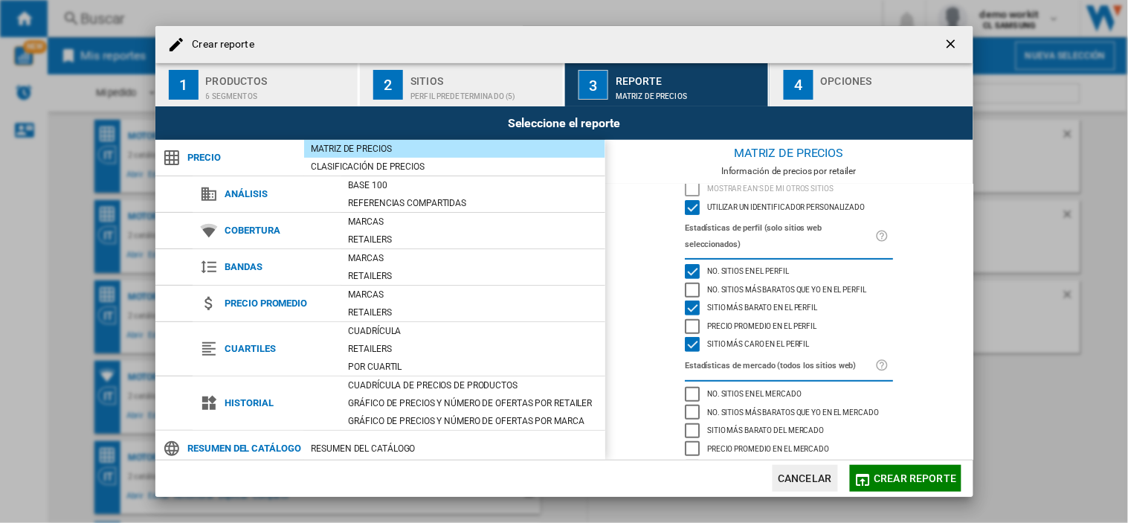
scroll to position [93, 0]
click at [688, 298] on div "Sitio más barato en el perfil" at bounding box center [692, 305] width 15 height 15
click at [688, 334] on div "Sitio más caro en el perfil" at bounding box center [692, 341] width 15 height 15
click at [686, 421] on div "Sitio más barato del mercado" at bounding box center [692, 428] width 15 height 15
click at [691, 457] on div "Sitio más caro del mercado" at bounding box center [692, 464] width 15 height 15
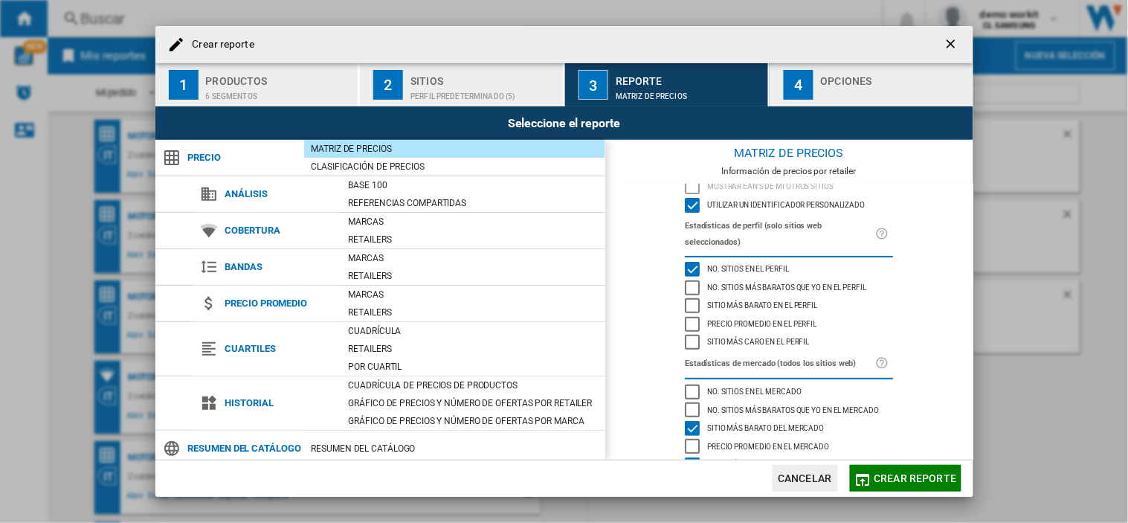
click at [694, 421] on div "Sitio más barato del mercado" at bounding box center [692, 428] width 15 height 15
click at [694, 457] on div "Sitio más caro del mercado" at bounding box center [692, 464] width 15 height 15
click at [685, 298] on div "Sitio más barato en el perfil" at bounding box center [692, 305] width 15 height 15
click at [688, 334] on div "Sitio más caro en el perfil" at bounding box center [692, 341] width 15 height 15
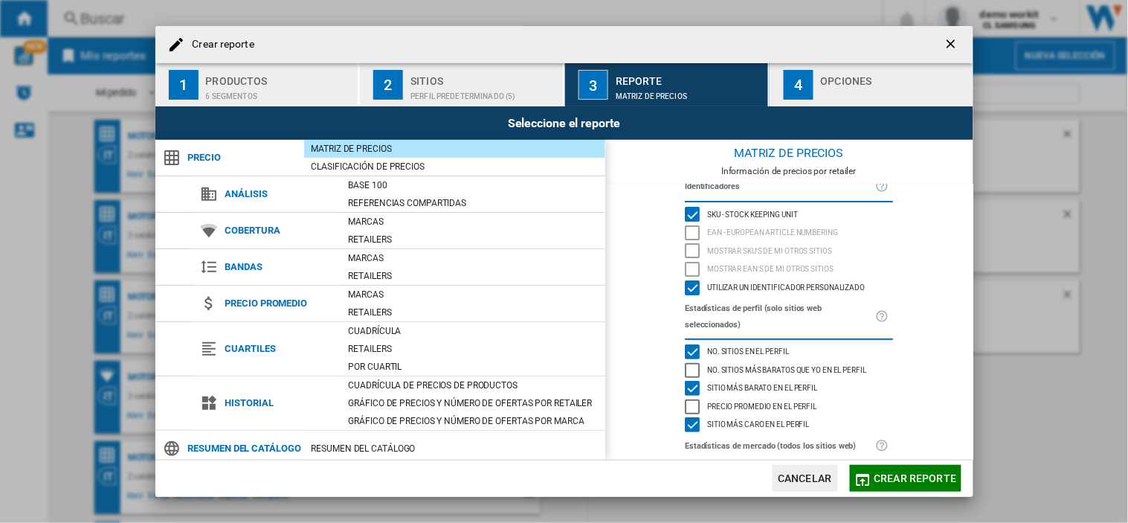
click at [914, 484] on span "Crear reporte" at bounding box center [915, 478] width 83 height 12
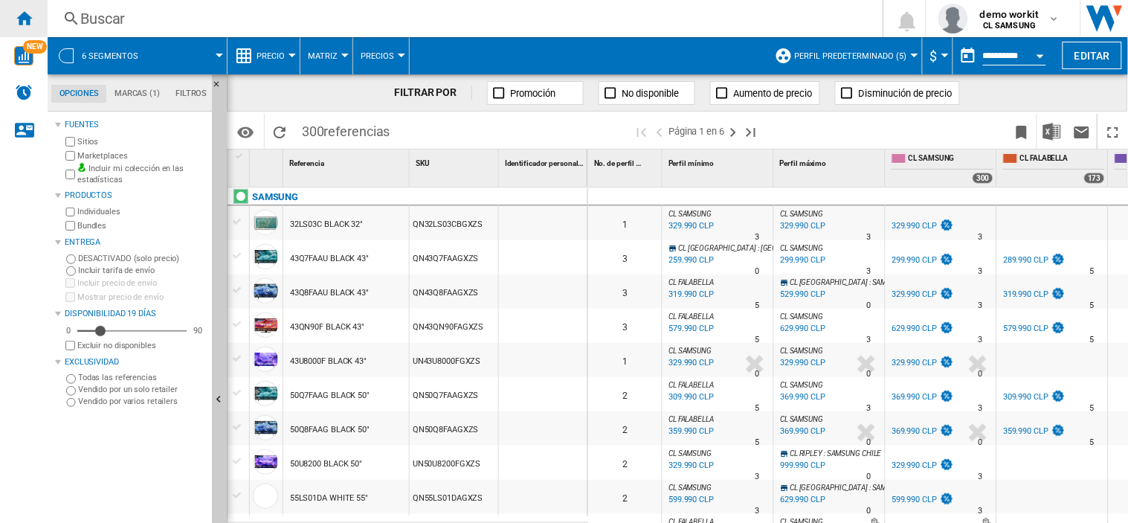
click at [37, 21] on div "Inicio" at bounding box center [24, 18] width 48 height 37
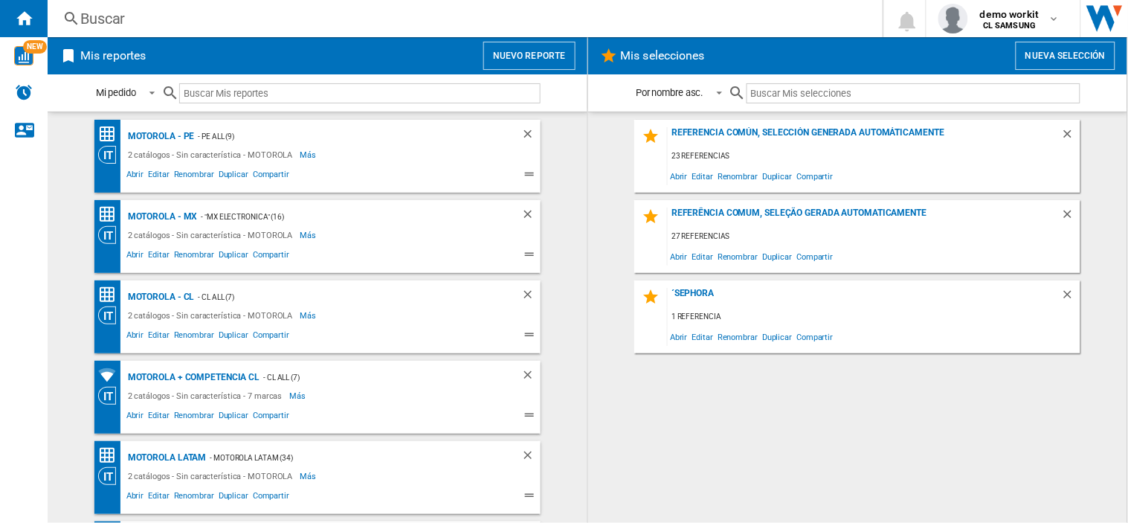
click at [526, 62] on button "Nuevo reporte" at bounding box center [529, 56] width 92 height 28
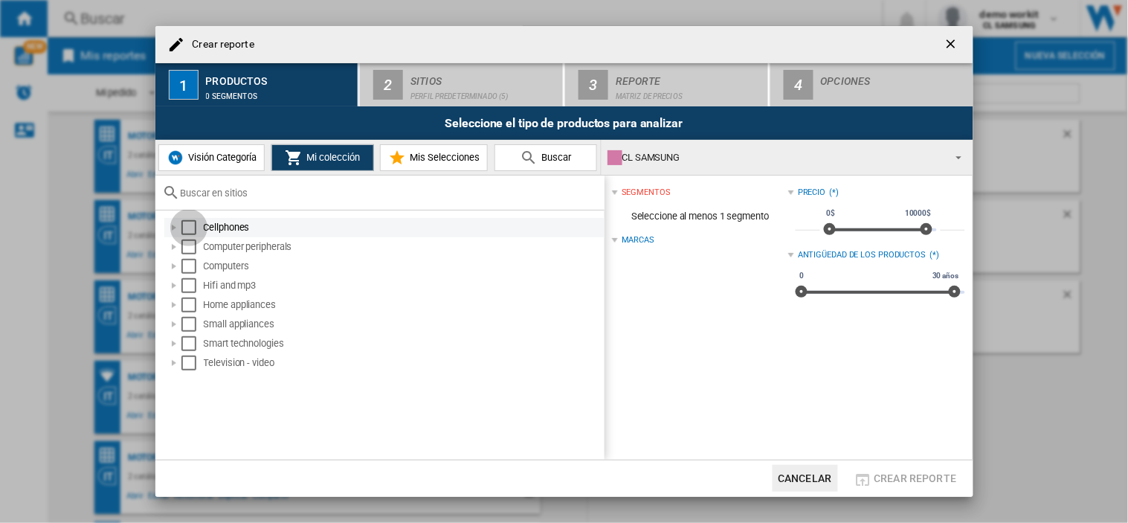
click at [183, 229] on div "Select" at bounding box center [188, 227] width 15 height 15
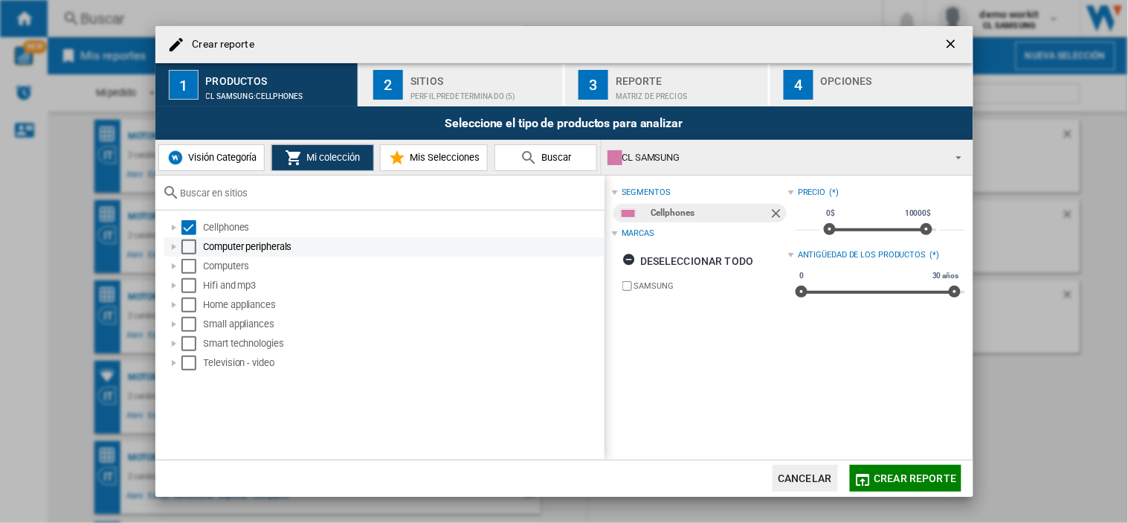
click at [192, 243] on div "Select" at bounding box center [188, 246] width 15 height 15
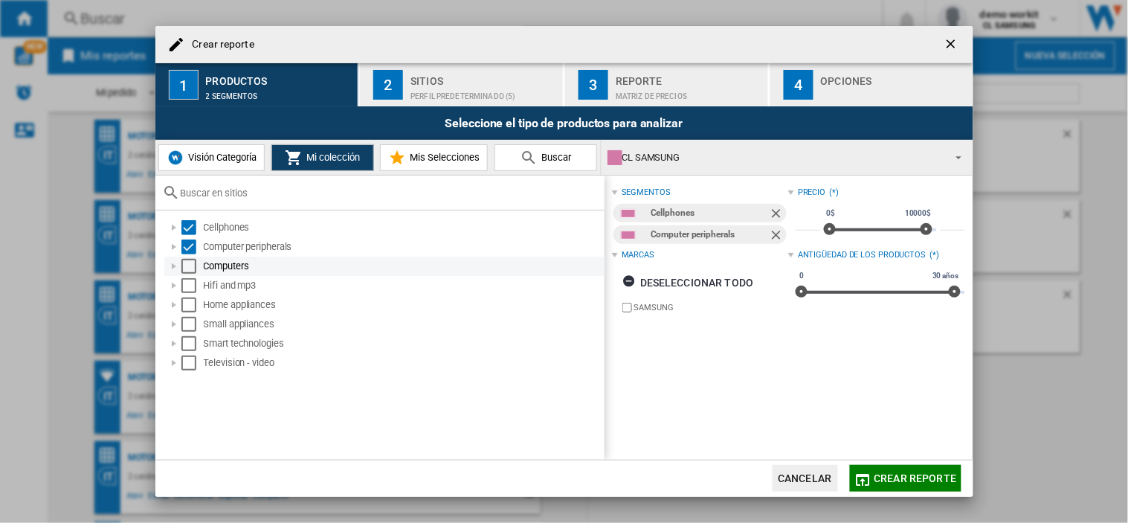
click at [189, 266] on div "Select" at bounding box center [188, 266] width 15 height 15
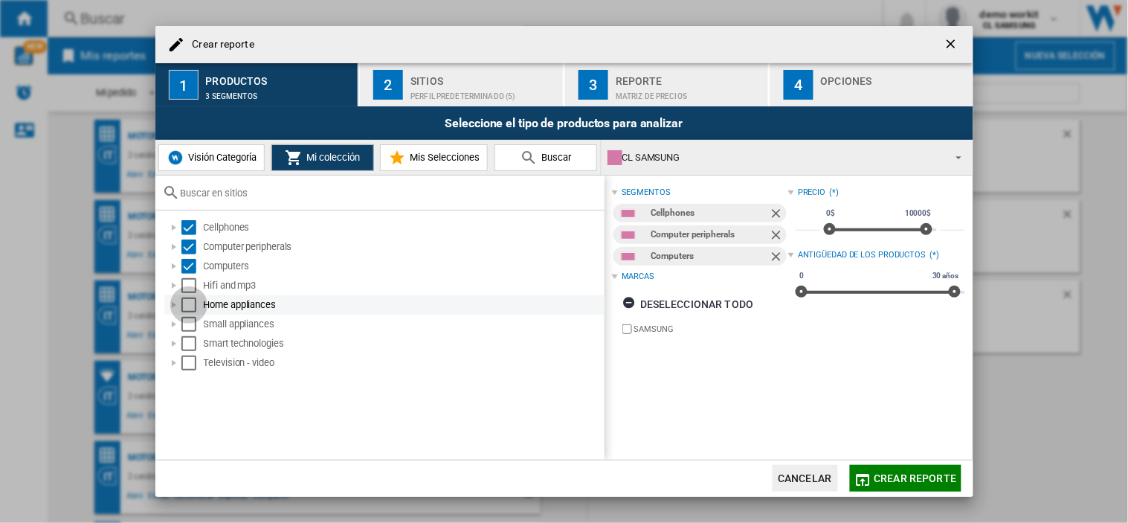
click at [190, 306] on div "Select" at bounding box center [188, 304] width 15 height 15
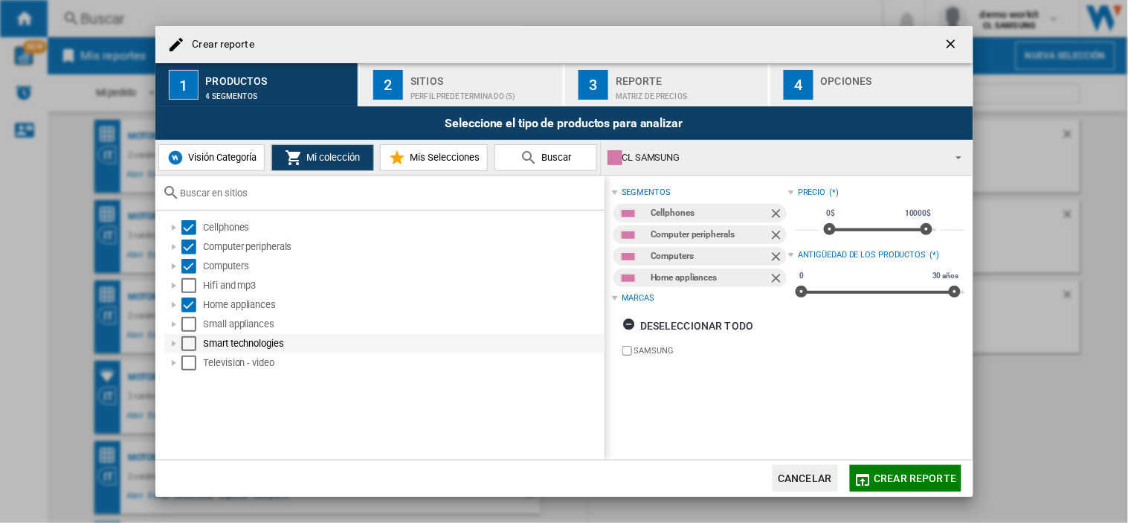
click at [192, 344] on div "Select" at bounding box center [188, 343] width 15 height 15
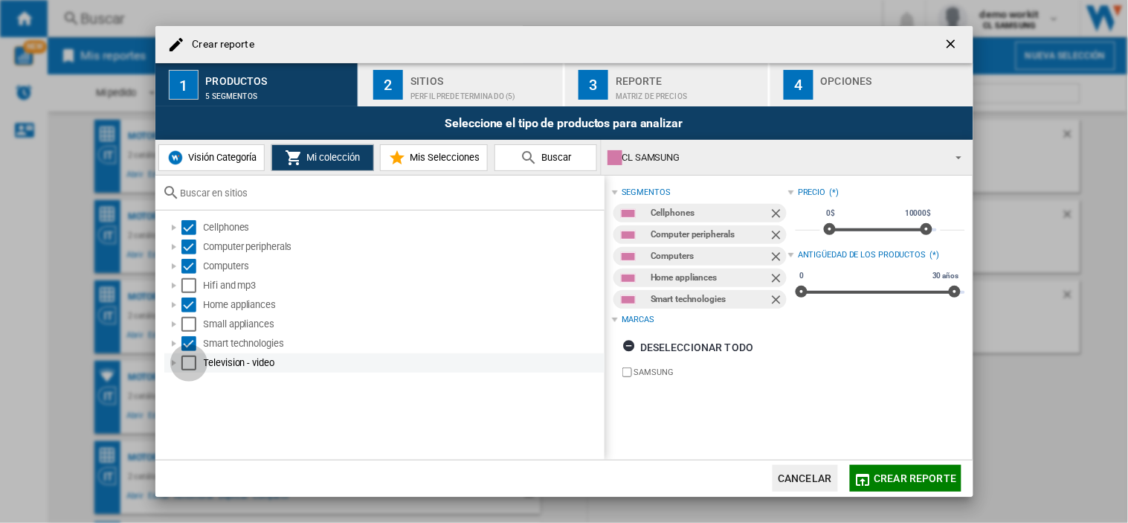
click at [189, 362] on div "Select" at bounding box center [188, 362] width 15 height 15
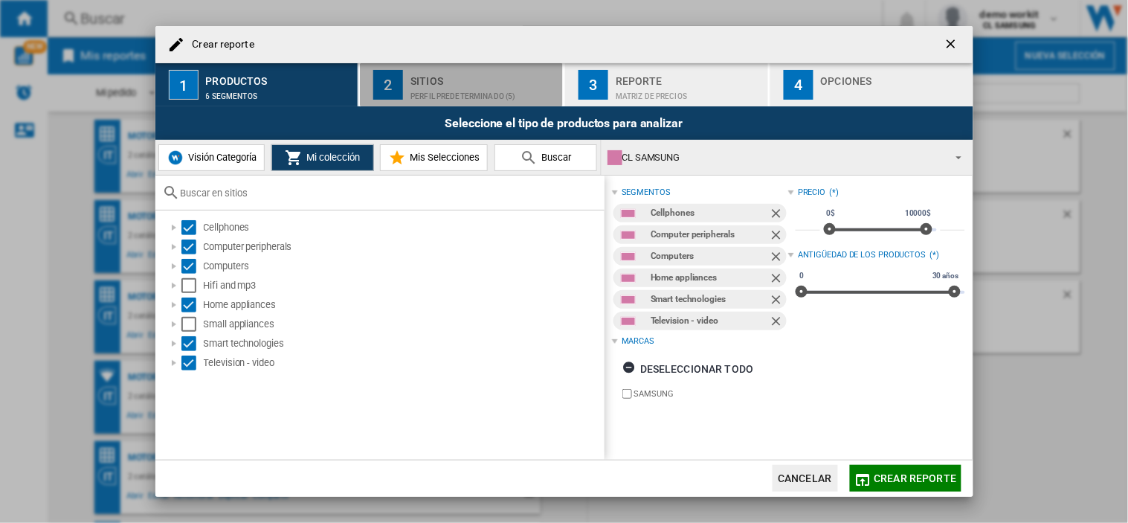
click at [469, 78] on div "Sitios" at bounding box center [483, 77] width 146 height 16
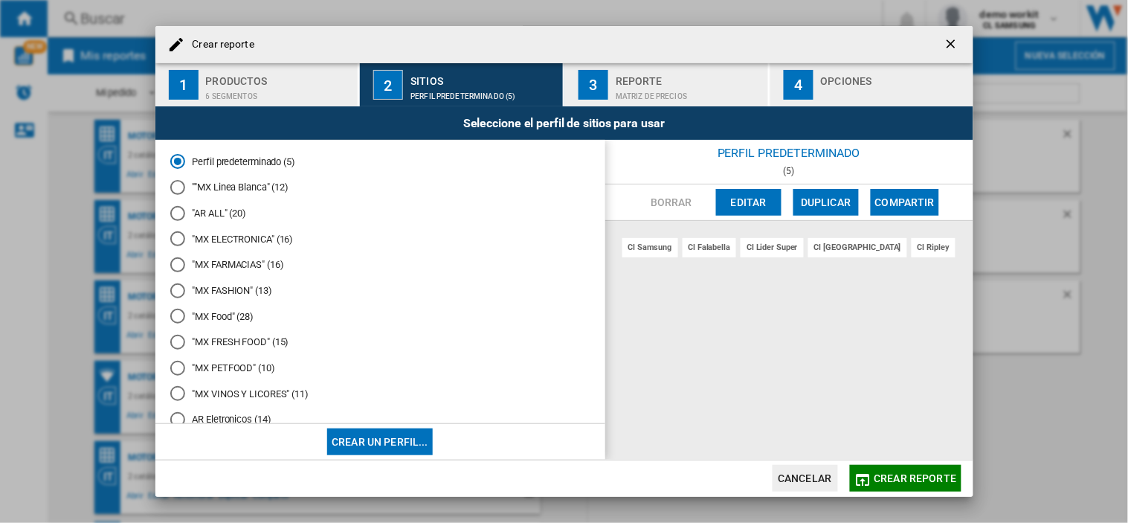
click at [657, 112] on div "Seleccione el perfil de sitios para usar" at bounding box center [564, 122] width 818 height 33
click at [689, 80] on div "Reporte" at bounding box center [688, 77] width 146 height 16
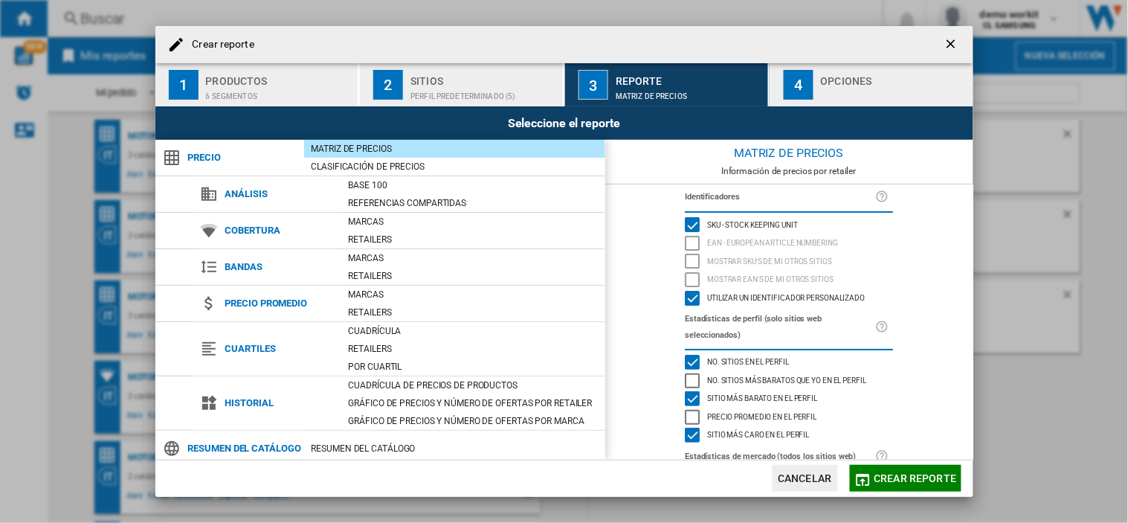
click at [689, 391] on div "Sitio más barato en el perfil" at bounding box center [692, 398] width 15 height 15
click at [689, 427] on div "Sitio más caro en el perfil" at bounding box center [692, 434] width 15 height 15
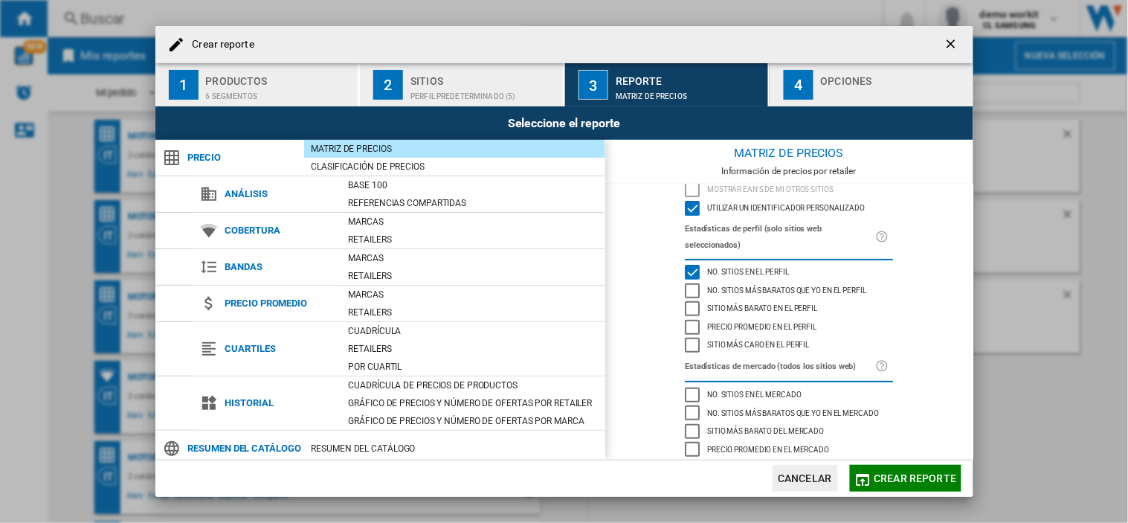
scroll to position [93, 0]
click at [686, 421] on div "Sitio más barato del mercado" at bounding box center [692, 428] width 15 height 15
click at [688, 457] on div "Sitio más caro del mercado" at bounding box center [692, 464] width 15 height 15
click at [932, 485] on button "Crear reporte" at bounding box center [905, 478] width 111 height 27
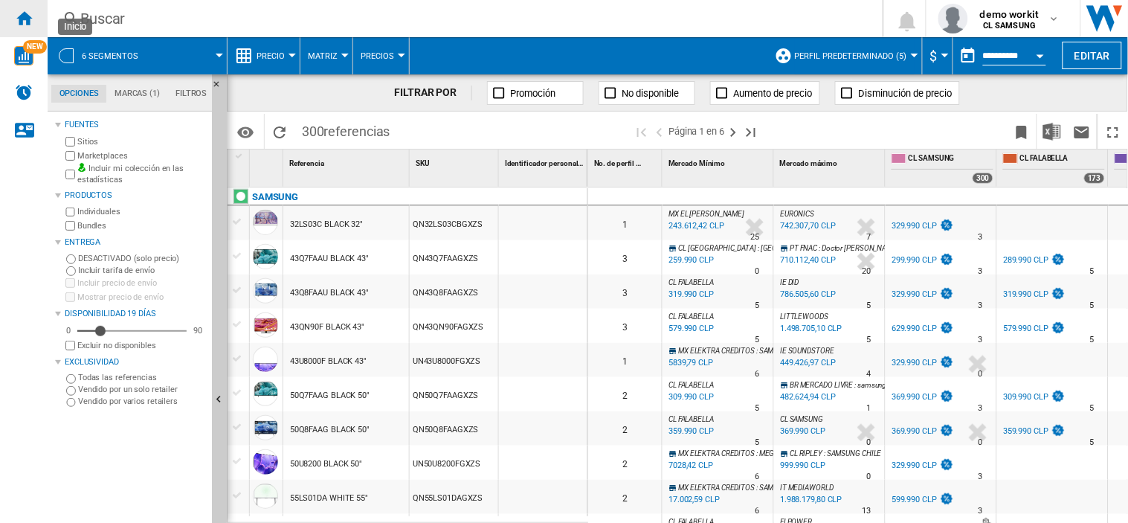
click at [25, 9] on ng-md-icon "Inicio" at bounding box center [24, 18] width 18 height 18
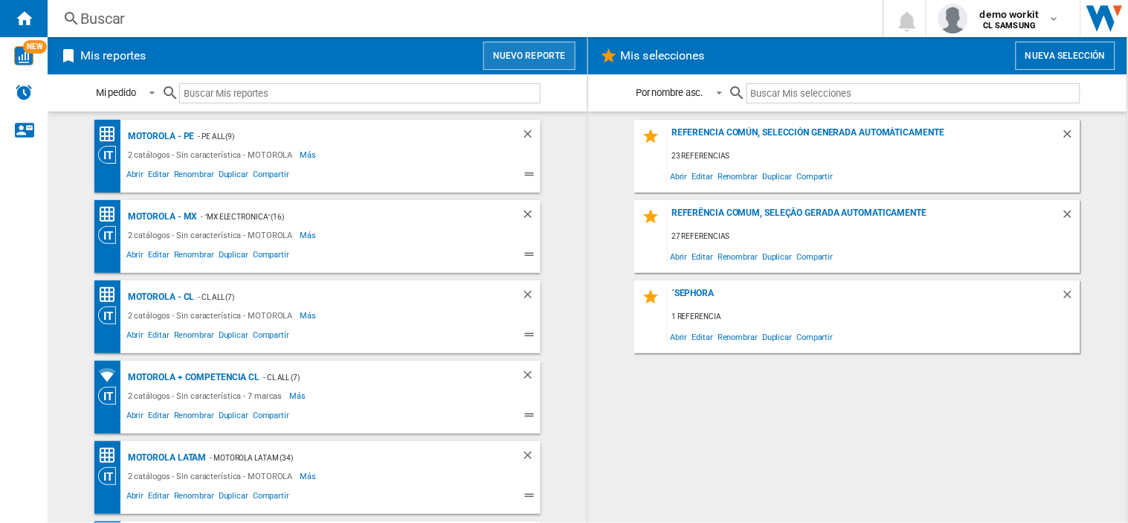
click at [514, 55] on button "Nuevo reporte" at bounding box center [529, 56] width 92 height 28
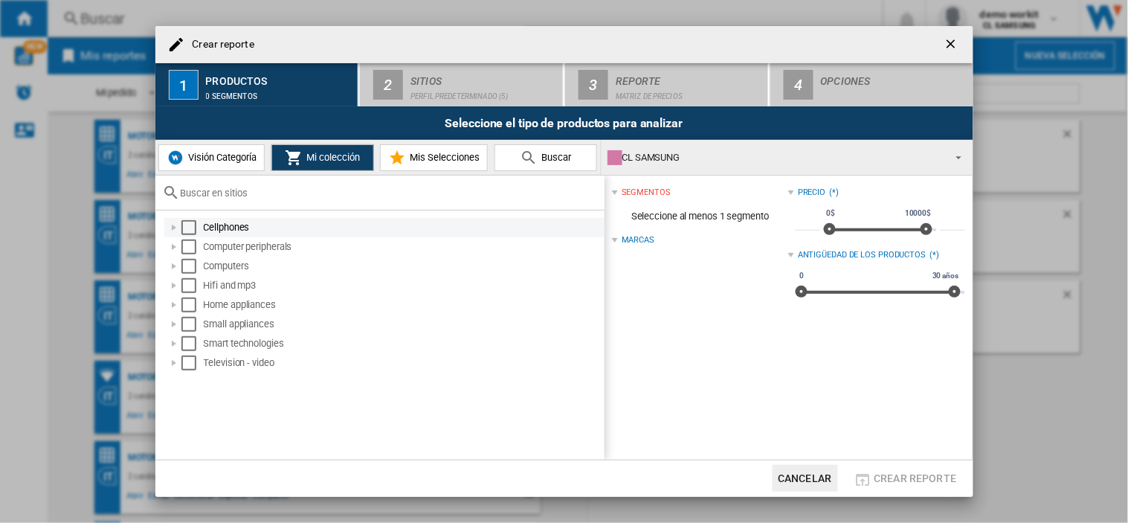
click at [184, 232] on div "Select" at bounding box center [188, 227] width 15 height 15
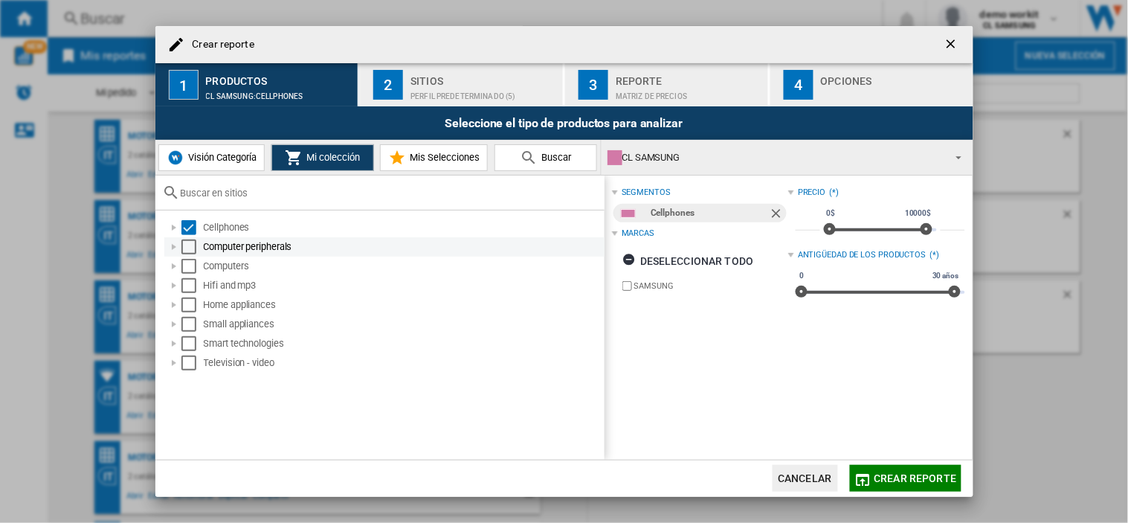
click at [193, 247] on div "Select" at bounding box center [188, 246] width 15 height 15
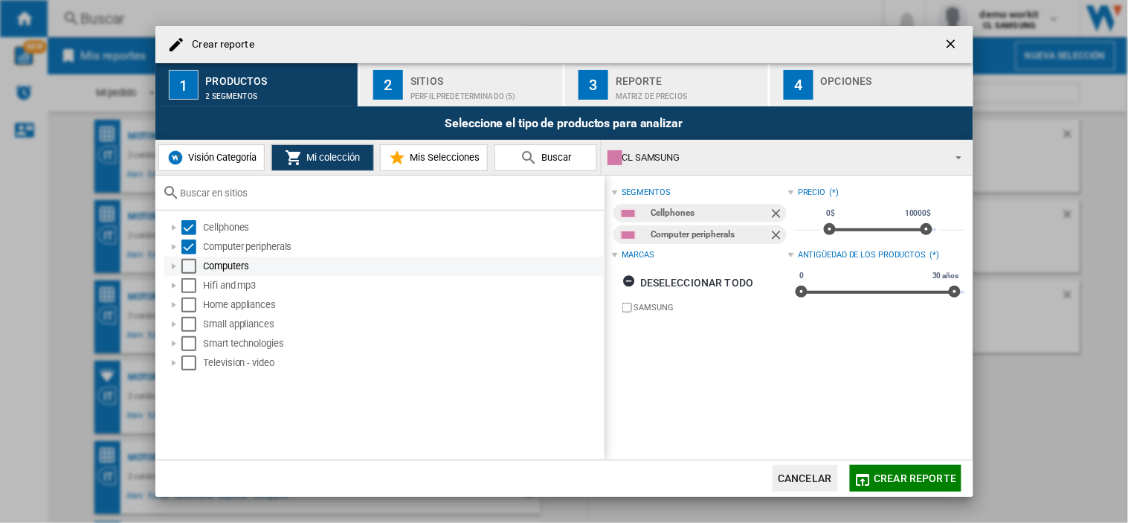
click at [188, 262] on div "Select" at bounding box center [188, 266] width 15 height 15
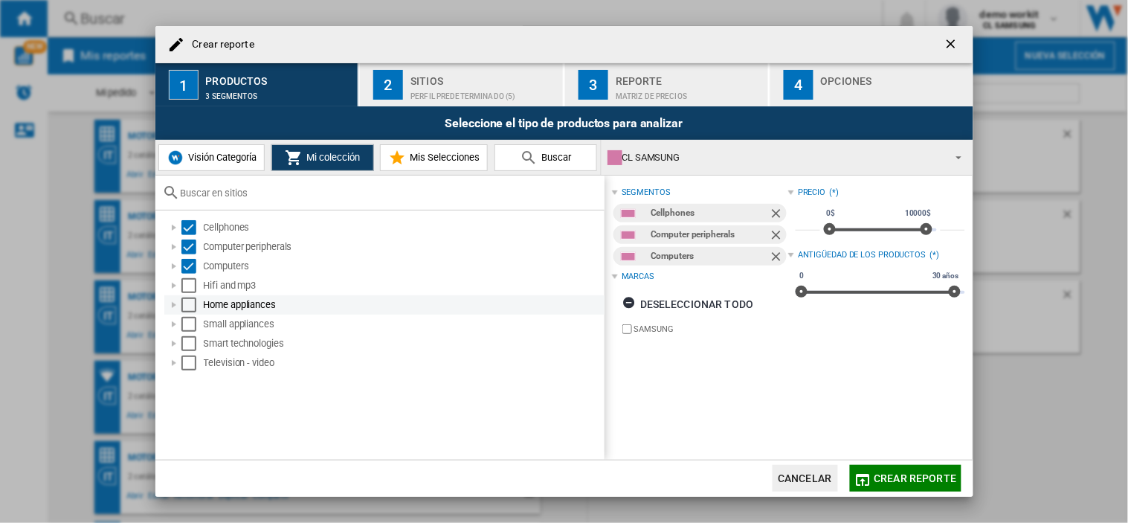
click at [190, 300] on div "Select" at bounding box center [188, 304] width 15 height 15
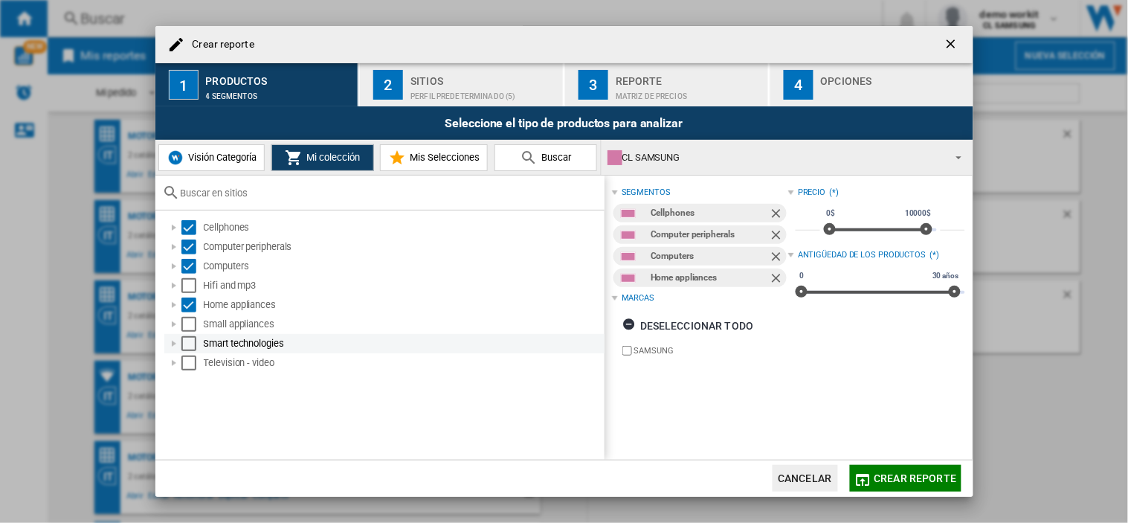
click at [190, 352] on div "Smart technologies" at bounding box center [384, 343] width 440 height 19
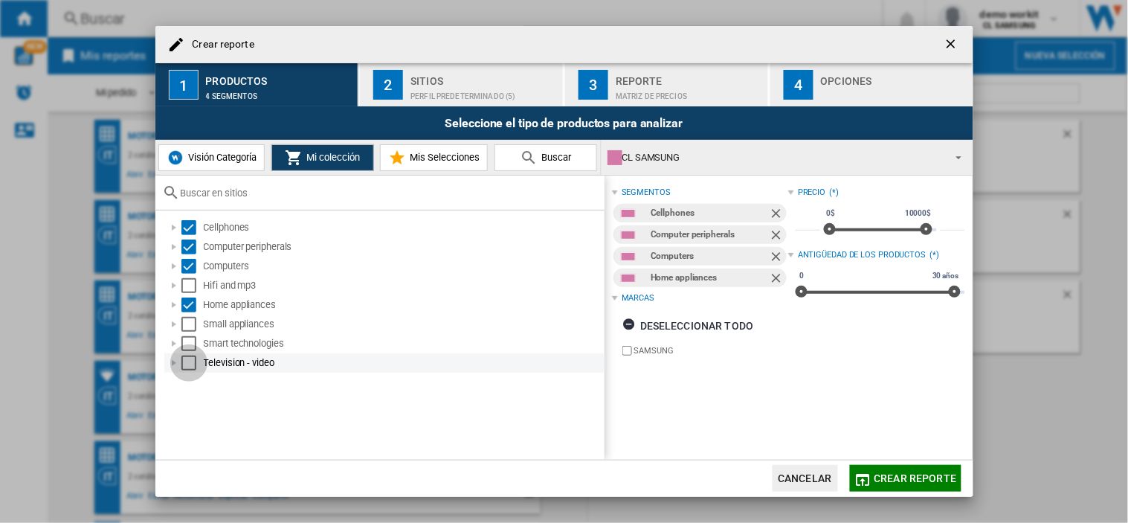
click at [189, 369] on div "Select" at bounding box center [188, 362] width 15 height 15
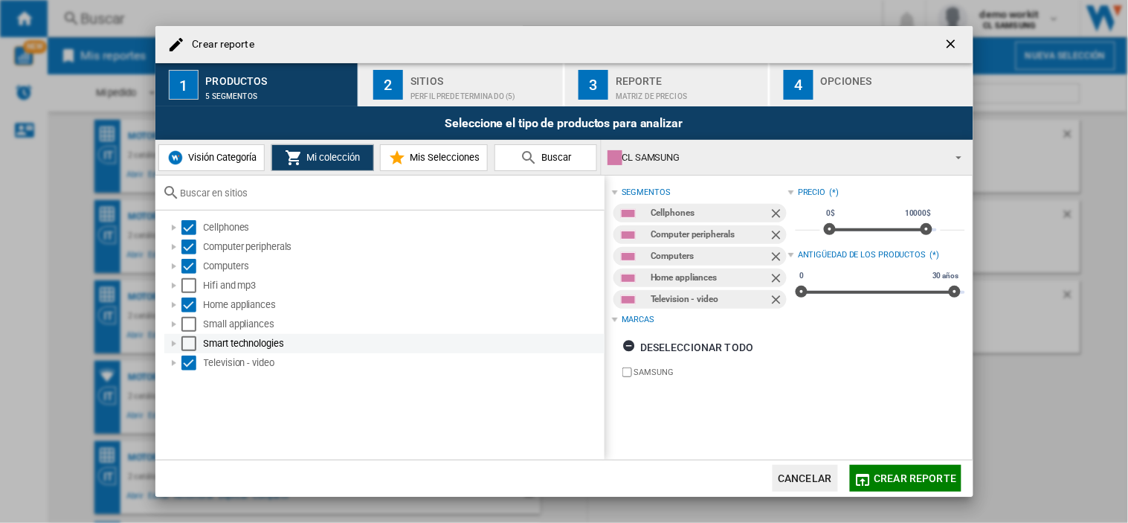
click at [186, 340] on div "Select" at bounding box center [188, 343] width 15 height 15
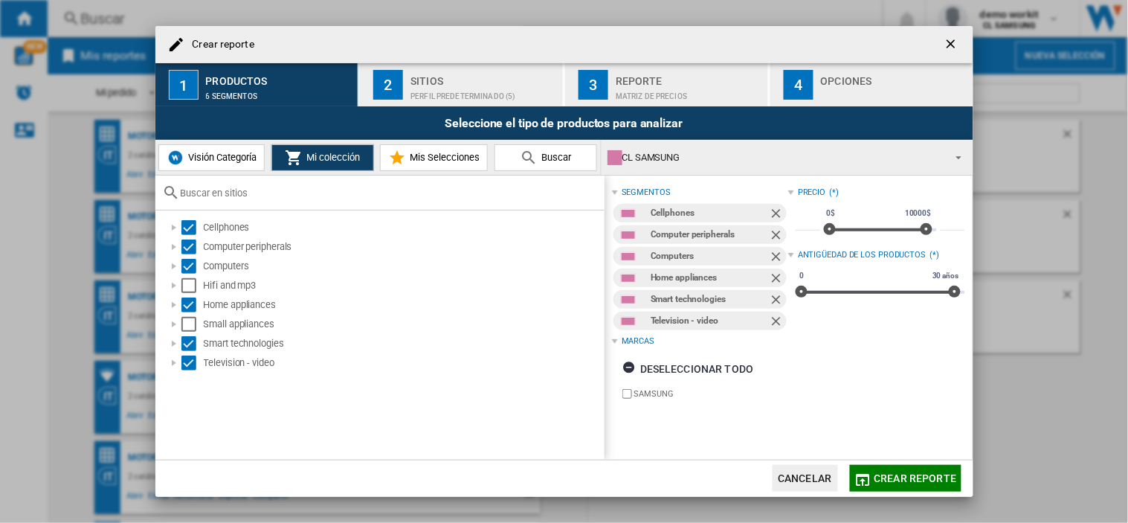
click at [462, 77] on div "Sitios" at bounding box center [483, 77] width 146 height 16
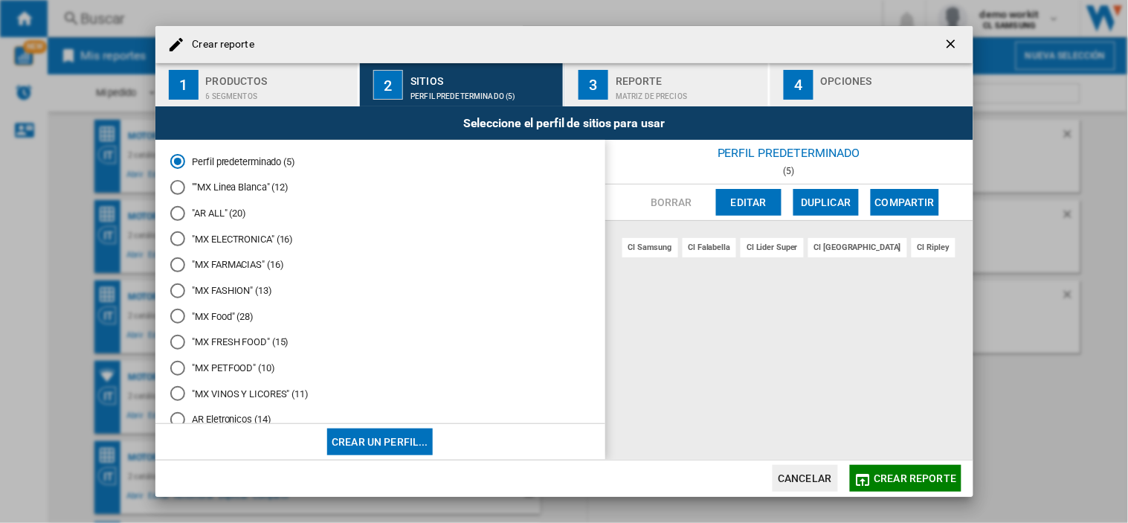
click at [648, 80] on div "Reporte" at bounding box center [688, 77] width 146 height 16
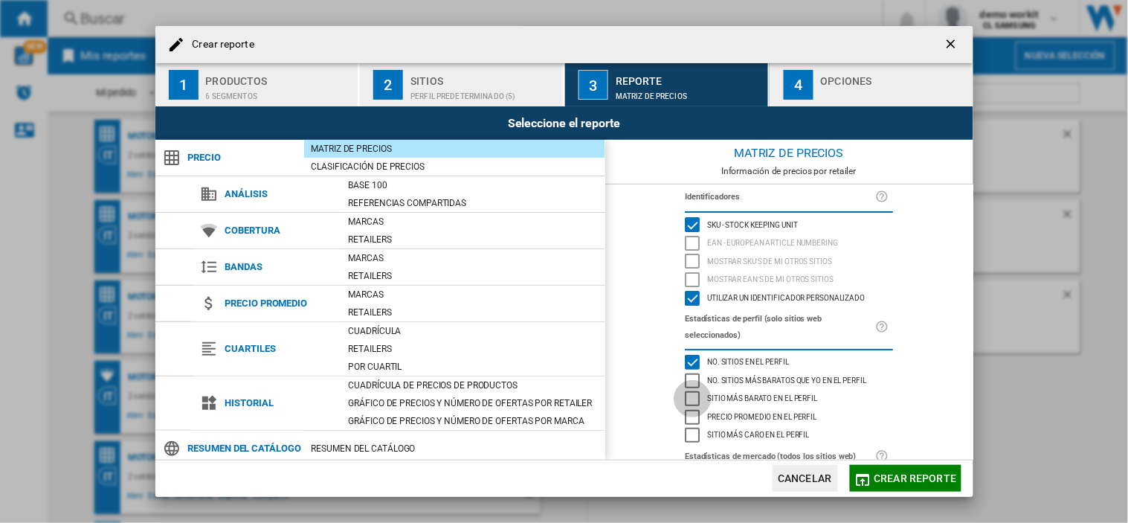
click at [688, 391] on div "Sitio más barato en el perfil" at bounding box center [692, 398] width 15 height 15
click at [689, 427] on div "Sitio más caro en el perfil" at bounding box center [692, 434] width 15 height 15
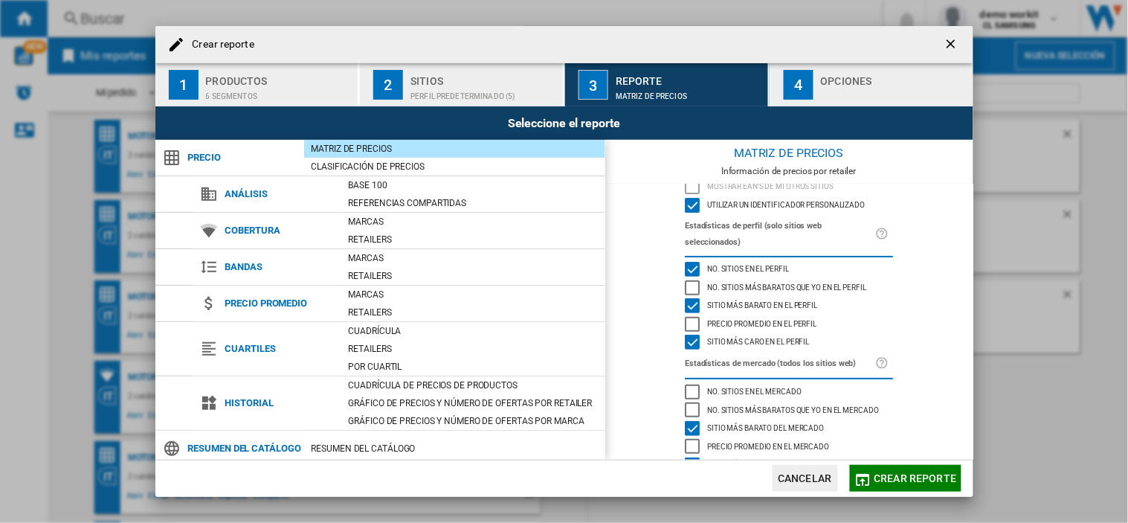
click at [692, 421] on div "Sitio más barato del mercado" at bounding box center [692, 428] width 15 height 15
click at [688, 457] on div "Sitio más caro del mercado" at bounding box center [692, 464] width 15 height 15
click at [946, 482] on span "Crear reporte" at bounding box center [915, 478] width 83 height 12
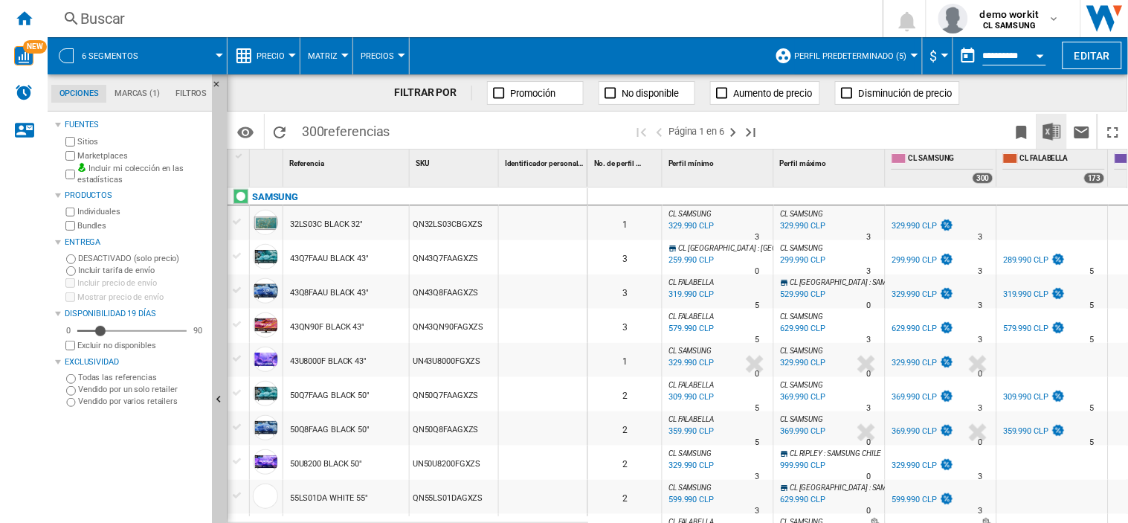
click at [1053, 130] on img "Descargar en Excel" at bounding box center [1052, 132] width 18 height 18
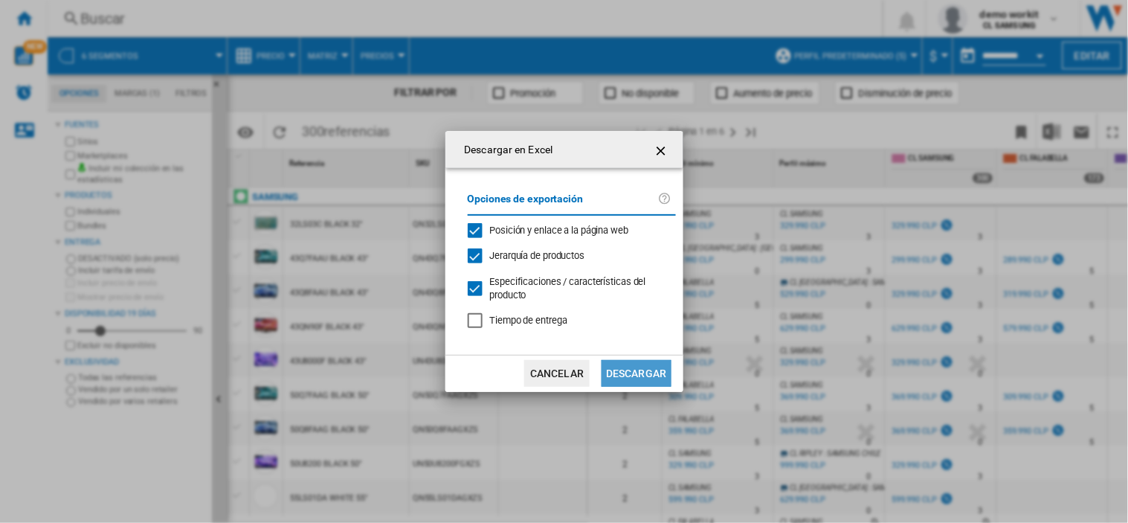
click at [638, 379] on button "Descargar" at bounding box center [635, 373] width 69 height 27
